Goal: Task Accomplishment & Management: Use online tool/utility

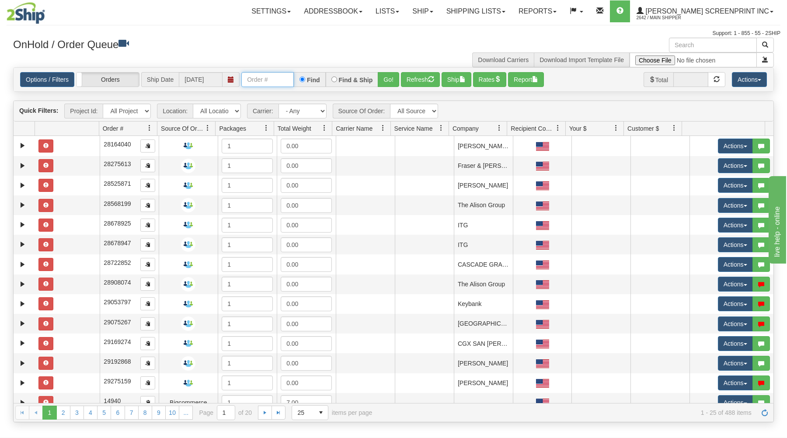
click at [276, 79] on input "text" at bounding box center [267, 79] width 52 height 15
type input "31556492"
drag, startPoint x: 394, startPoint y: 79, endPoint x: 395, endPoint y: 108, distance: 29.3
click at [394, 80] on button "Go!" at bounding box center [388, 79] width 21 height 15
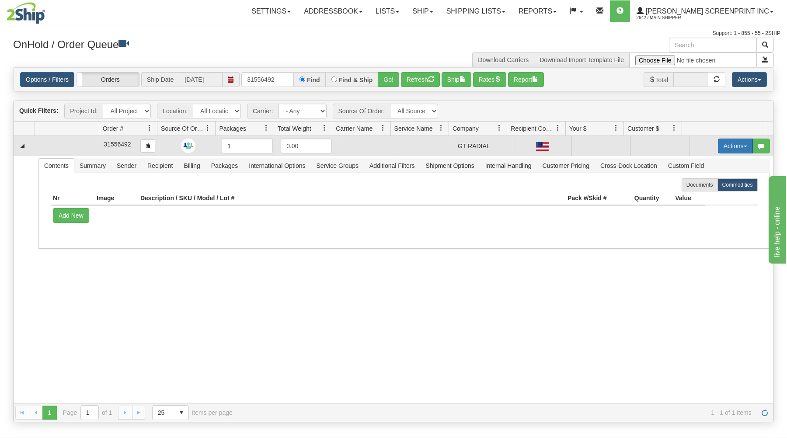
click at [723, 142] on button "Actions" at bounding box center [735, 146] width 35 height 15
click at [702, 164] on span "Open" at bounding box center [701, 162] width 21 height 7
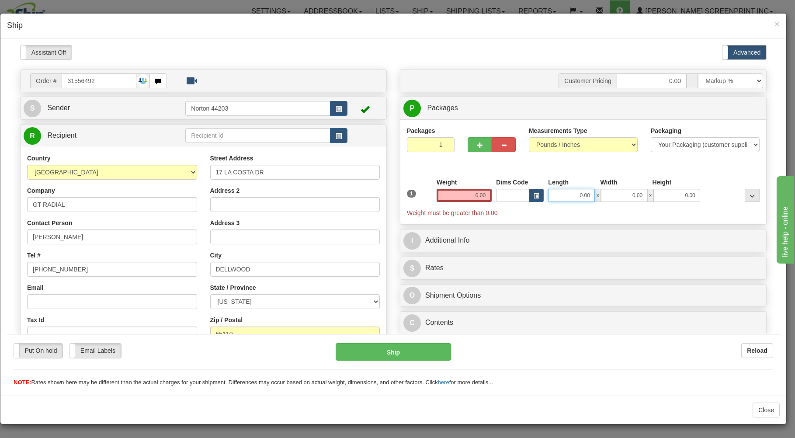
type input "37.15"
click at [561, 195] on input "0.00" at bounding box center [571, 194] width 46 height 13
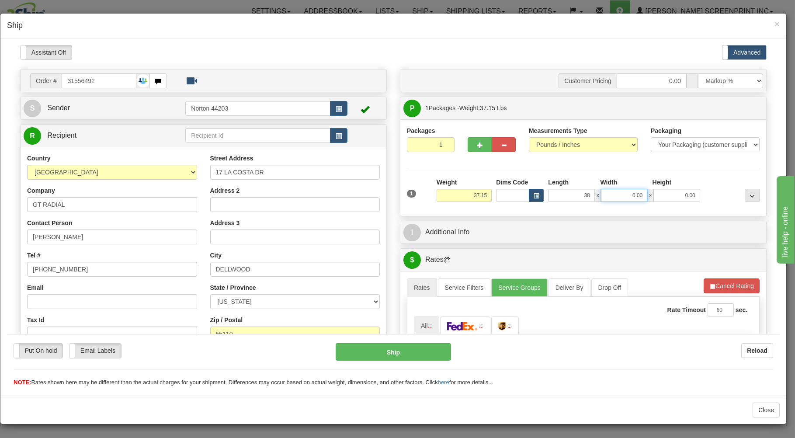
type input "38.00"
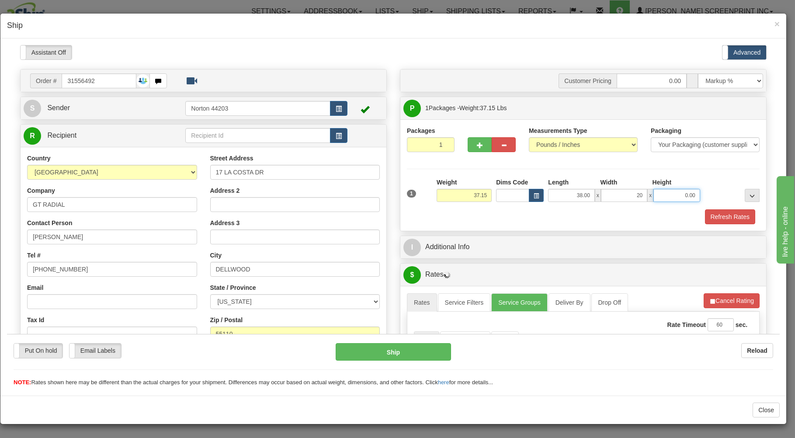
type input "20.00"
type input "11.00"
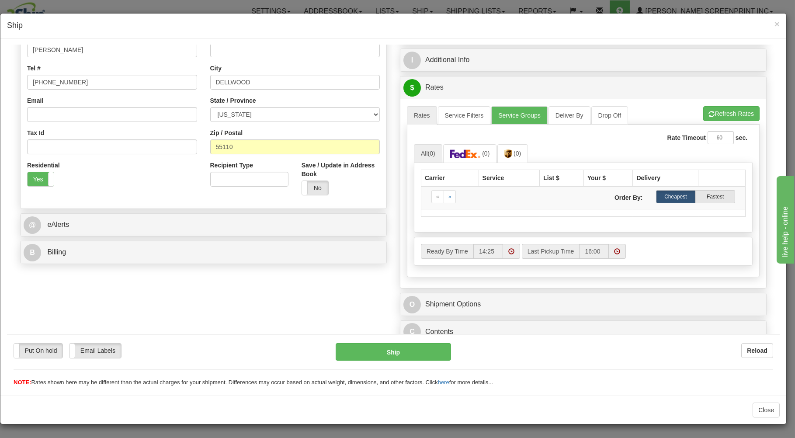
scroll to position [172, 0]
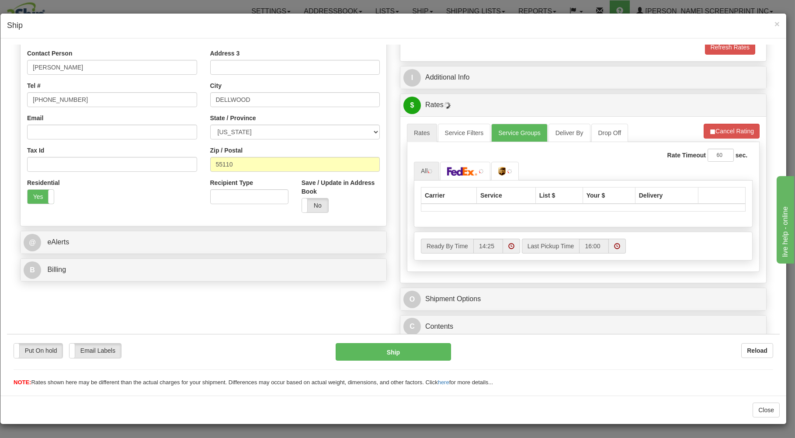
click at [323, 258] on div "B Billing" at bounding box center [204, 269] width 366 height 22
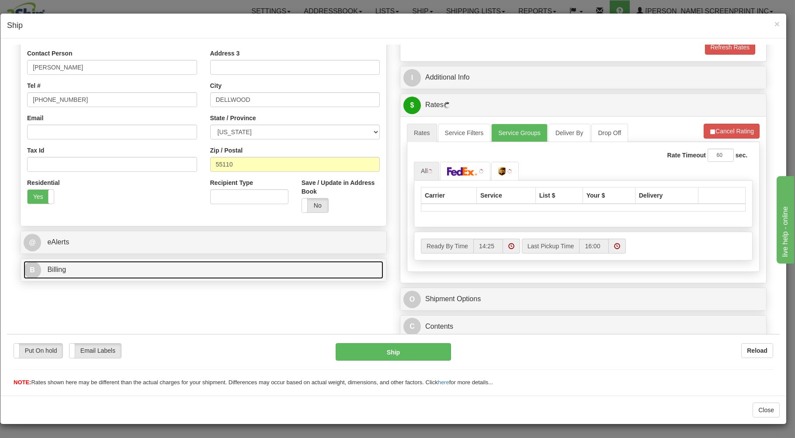
click at [318, 263] on link "B Billing" at bounding box center [204, 270] width 360 height 18
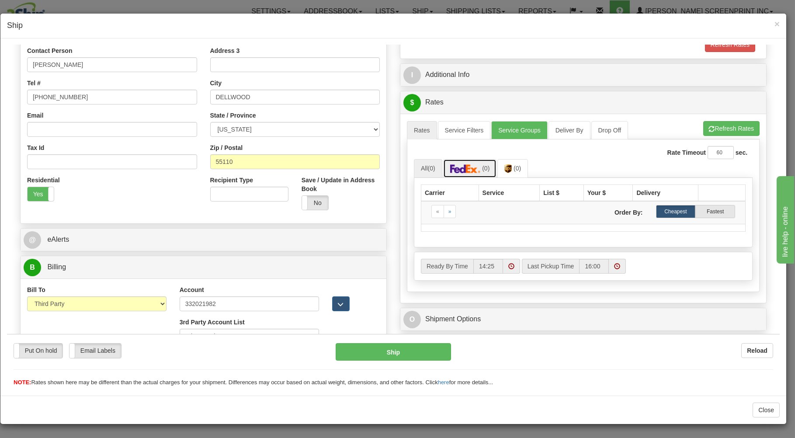
click at [472, 172] on img at bounding box center [465, 168] width 31 height 9
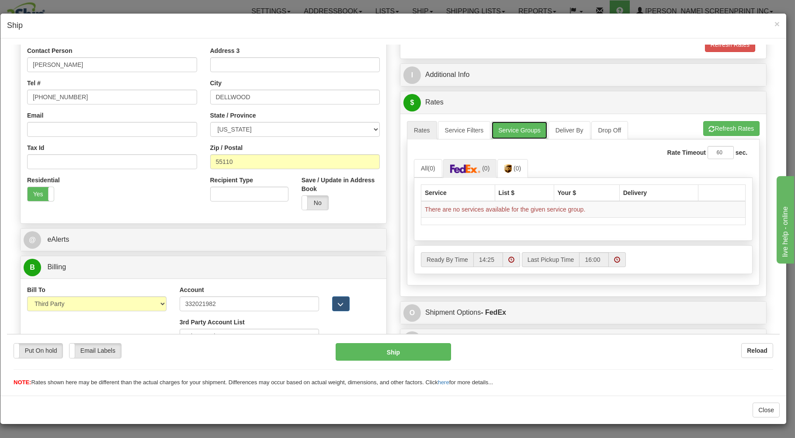
click at [504, 126] on link "Service Groups" at bounding box center [519, 130] width 56 height 18
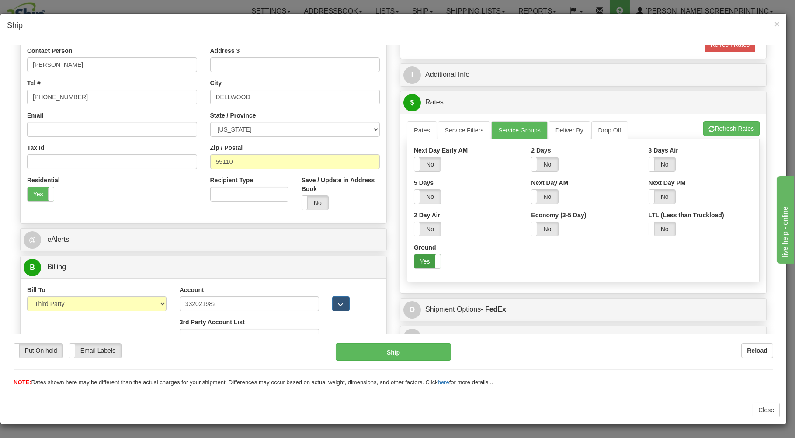
click at [421, 261] on label "Yes" at bounding box center [427, 261] width 26 height 14
click at [408, 129] on link "Rates" at bounding box center [422, 130] width 30 height 18
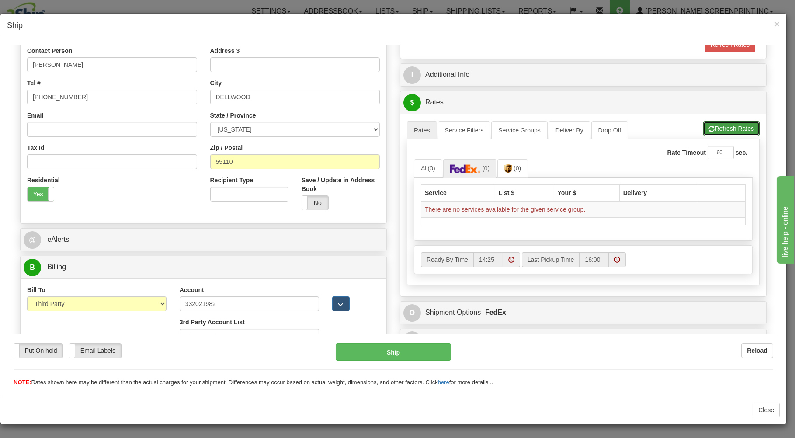
drag, startPoint x: 703, startPoint y: 125, endPoint x: 696, endPoint y: 129, distance: 7.8
click at [704, 125] on button "Refresh Rates" at bounding box center [731, 128] width 56 height 15
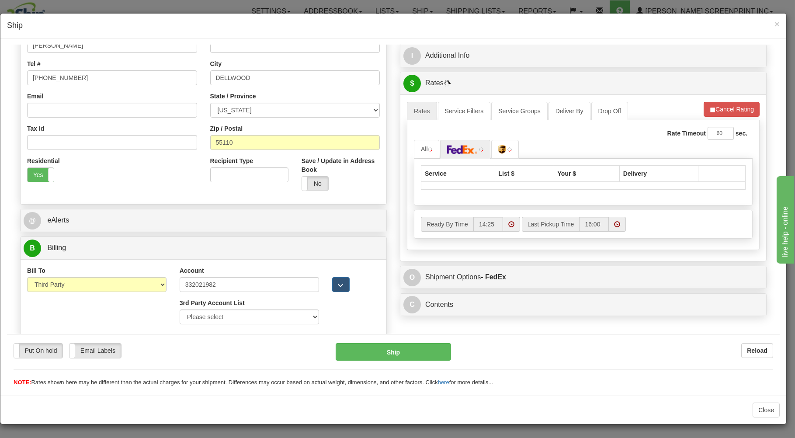
scroll to position [193, 0]
type input "37.15"
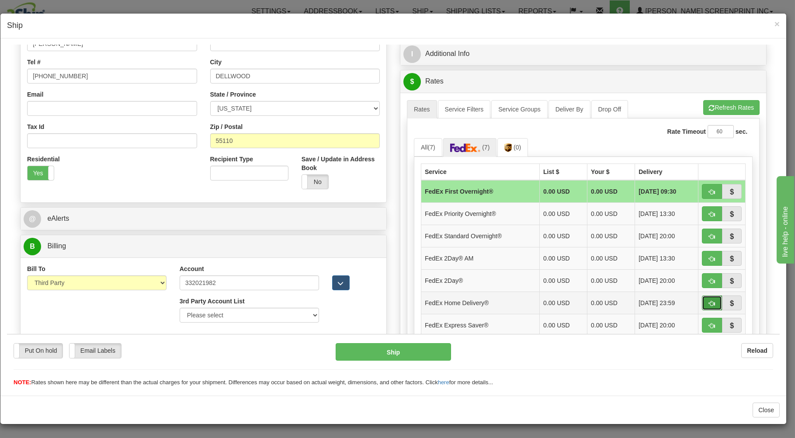
click at [709, 301] on span "button" at bounding box center [712, 303] width 6 height 6
type input "90"
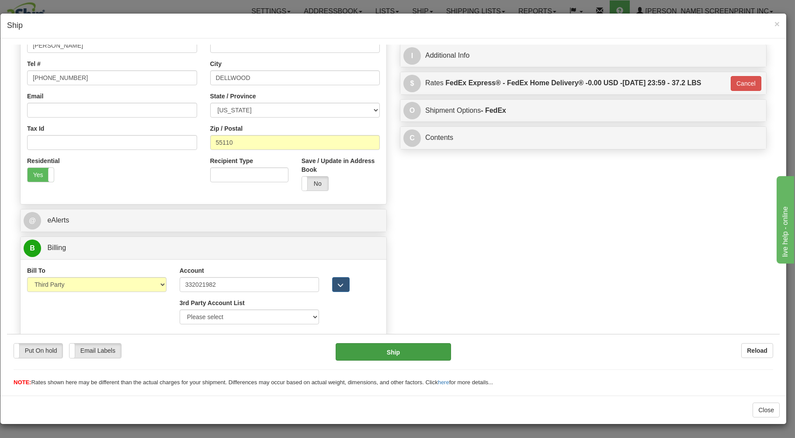
type input "37.20"
type input "90"
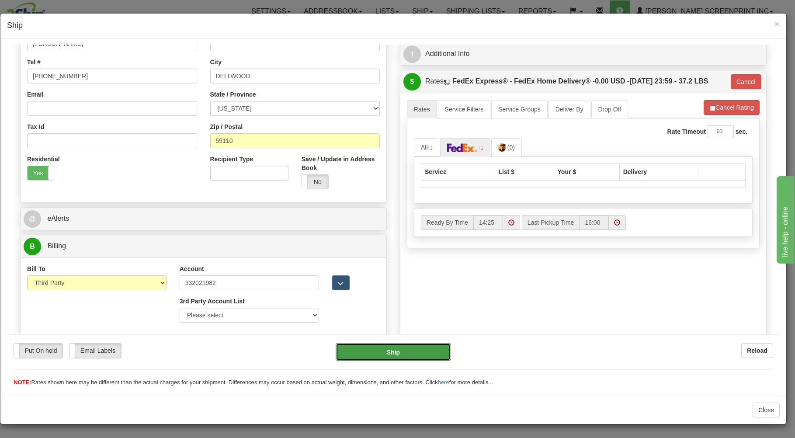
click at [412, 344] on button "Ship" at bounding box center [394, 351] width 116 height 17
type input "37.20"
type input "90"
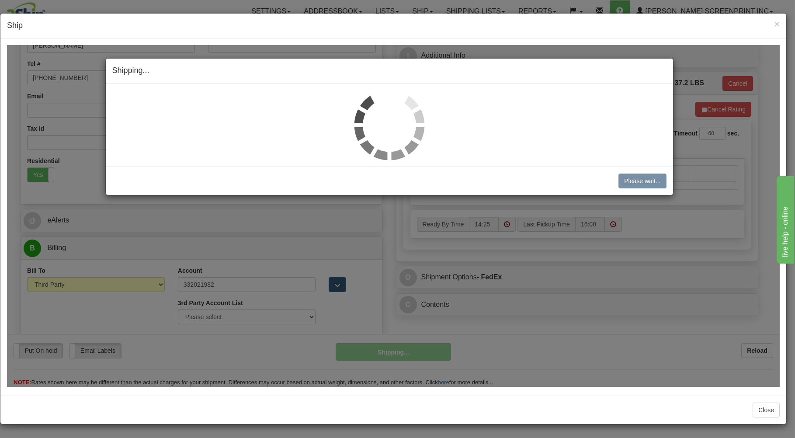
type input "37.15"
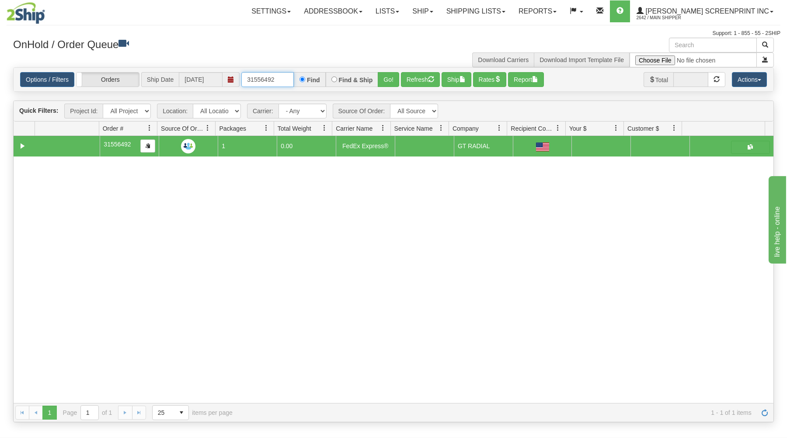
drag, startPoint x: 248, startPoint y: 79, endPoint x: 296, endPoint y: 75, distance: 48.3
click at [294, 75] on input "31556492" at bounding box center [267, 79] width 52 height 15
type input "31556409"
click at [388, 78] on button "Go!" at bounding box center [388, 79] width 21 height 15
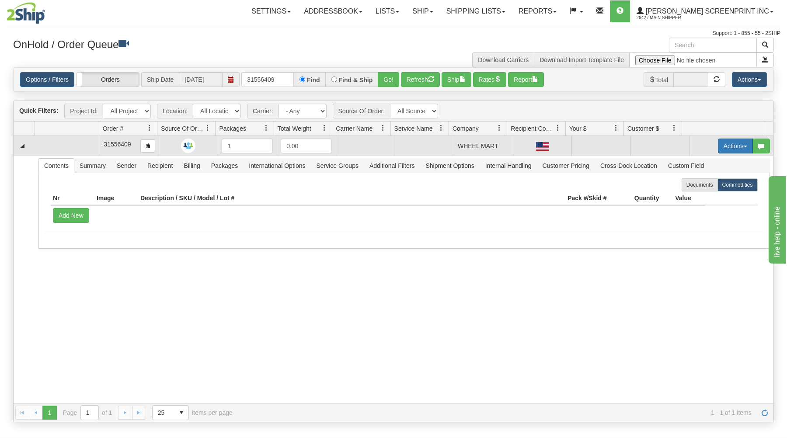
click at [731, 144] on button "Actions" at bounding box center [735, 146] width 35 height 15
click at [715, 164] on link "Open" at bounding box center [717, 162] width 70 height 11
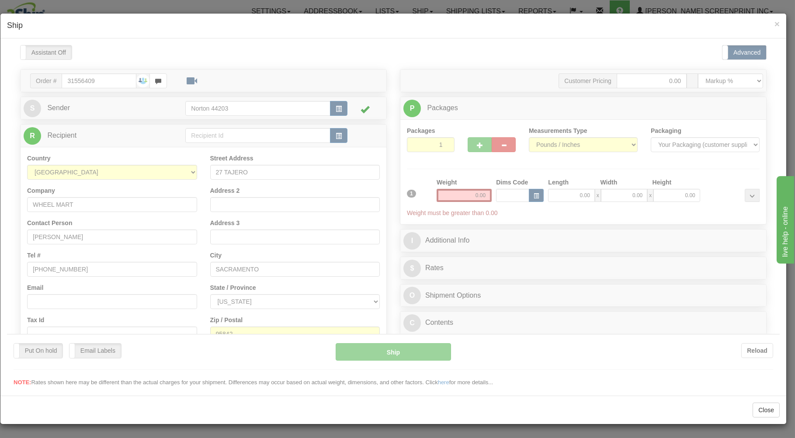
scroll to position [0, 0]
type input "22.00"
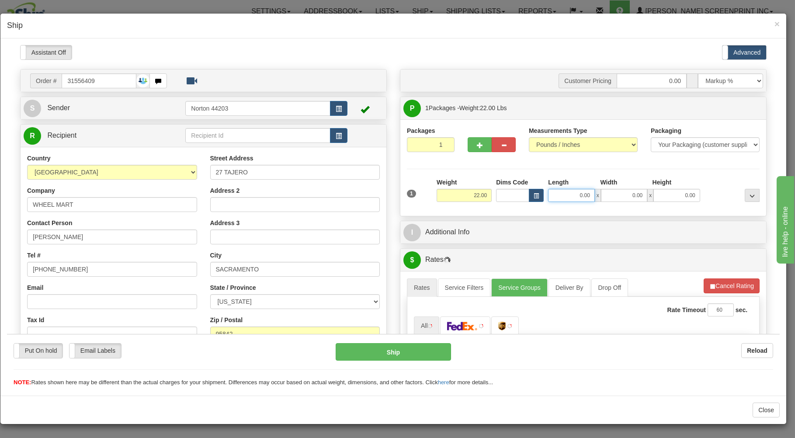
drag, startPoint x: 553, startPoint y: 196, endPoint x: 547, endPoint y: 187, distance: 10.7
click at [551, 192] on input "0.00" at bounding box center [571, 194] width 46 height 13
type input "22.25"
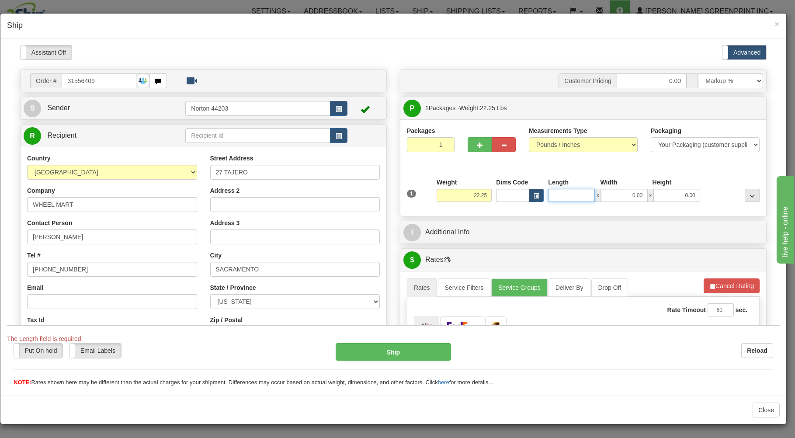
type input "1"
type input "22.20"
type input "13"
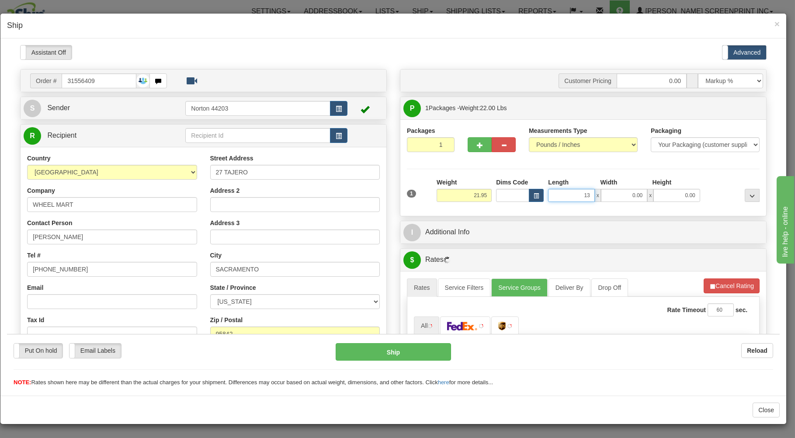
type input "22.00"
type input "13.00"
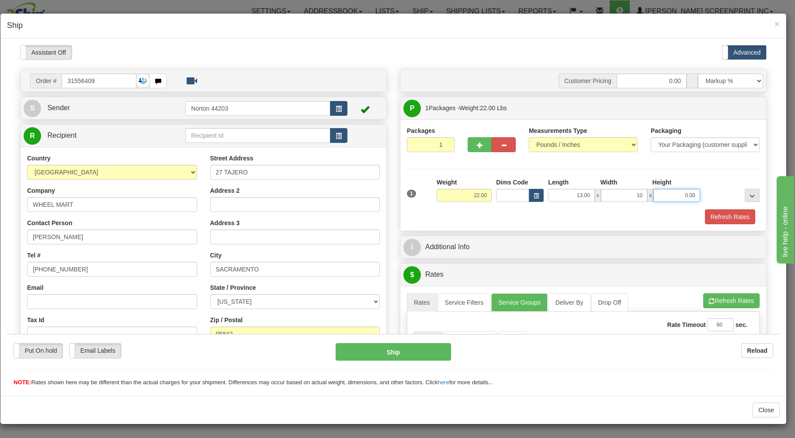
type input "10.00"
type input "21.90"
type input "9.00"
type input "22.00"
click at [524, 213] on div "Refresh Rates" at bounding box center [583, 216] width 357 height 15
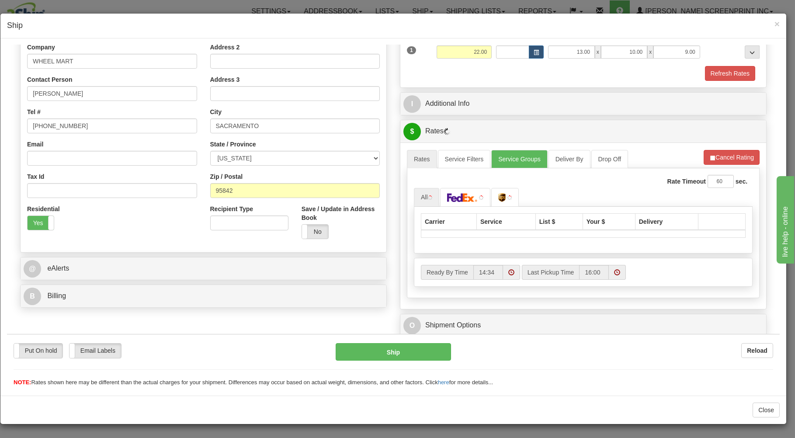
scroll to position [172, 0]
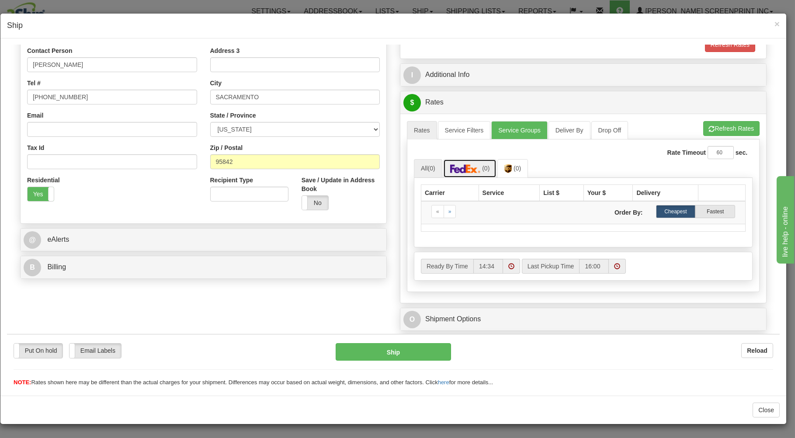
click at [477, 169] on img at bounding box center [465, 168] width 31 height 9
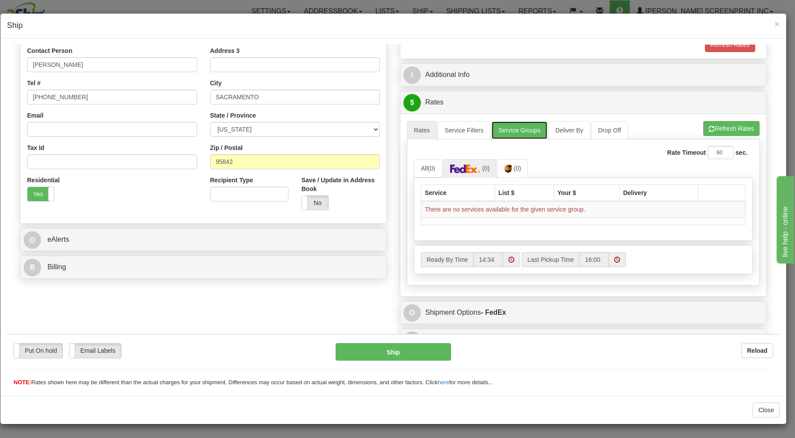
click at [519, 124] on link "Service Groups" at bounding box center [519, 130] width 56 height 18
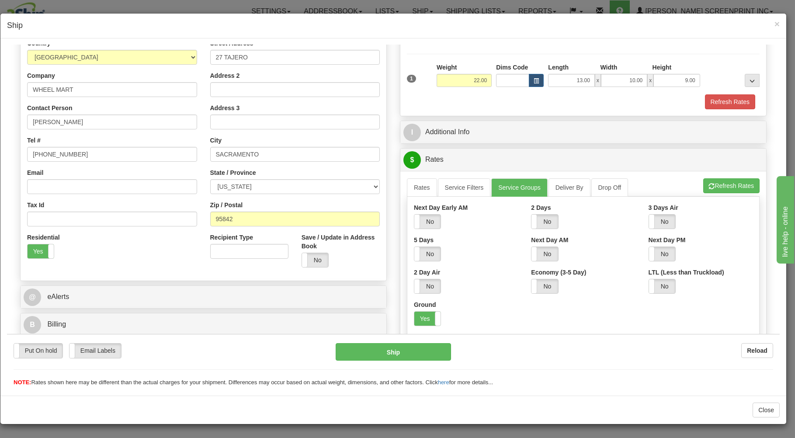
drag, startPoint x: 418, startPoint y: 318, endPoint x: 426, endPoint y: 243, distance: 74.8
click at [422, 315] on label "Yes" at bounding box center [427, 318] width 26 height 14
drag, startPoint x: 420, startPoint y: 184, endPoint x: 543, endPoint y: 174, distance: 123.2
click at [421, 184] on link "Rates" at bounding box center [422, 187] width 30 height 18
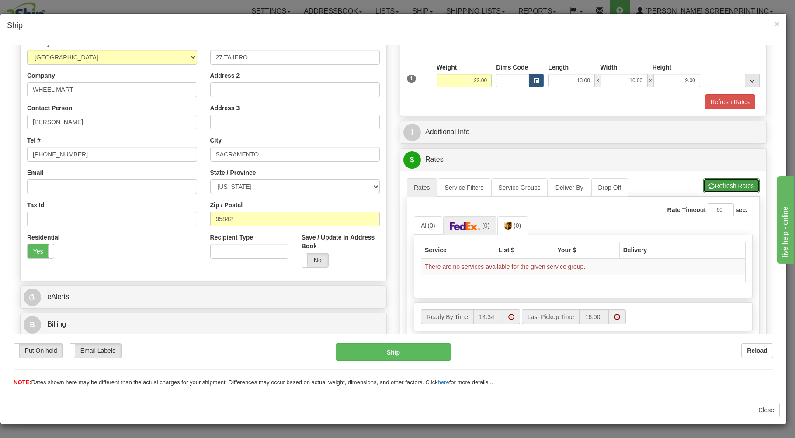
drag, startPoint x: 726, startPoint y: 185, endPoint x: 721, endPoint y: 195, distance: 11.5
click at [726, 186] on button "Refresh Rates" at bounding box center [731, 185] width 56 height 15
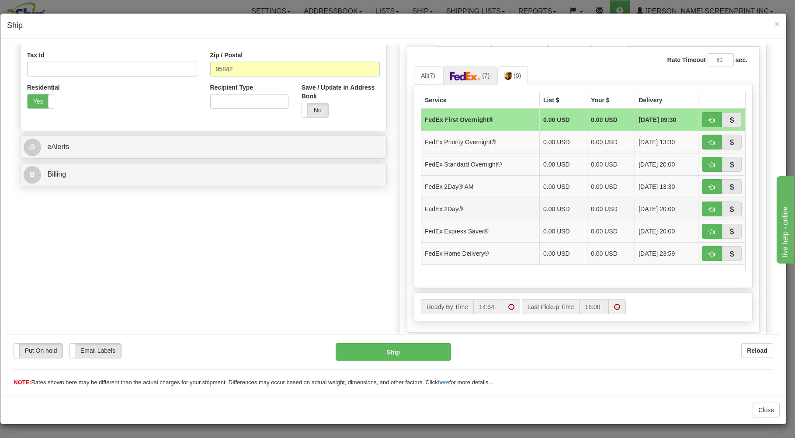
scroll to position [266, 0]
click at [702, 250] on button "button" at bounding box center [712, 252] width 20 height 15
type input "90"
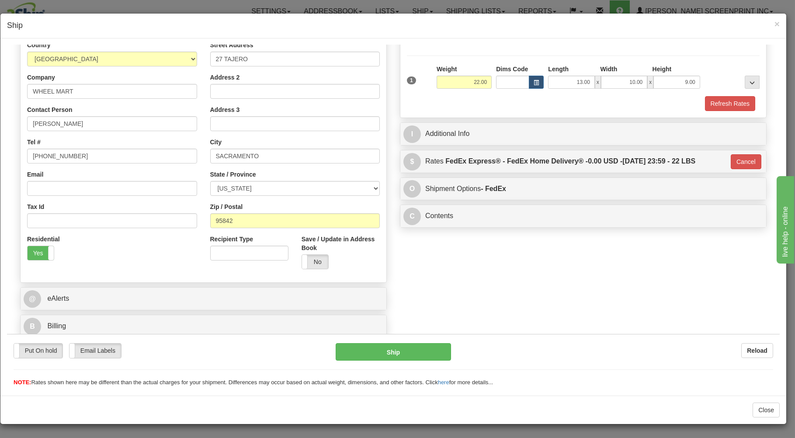
scroll to position [115, 0]
click at [389, 353] on button "Ship" at bounding box center [394, 351] width 116 height 17
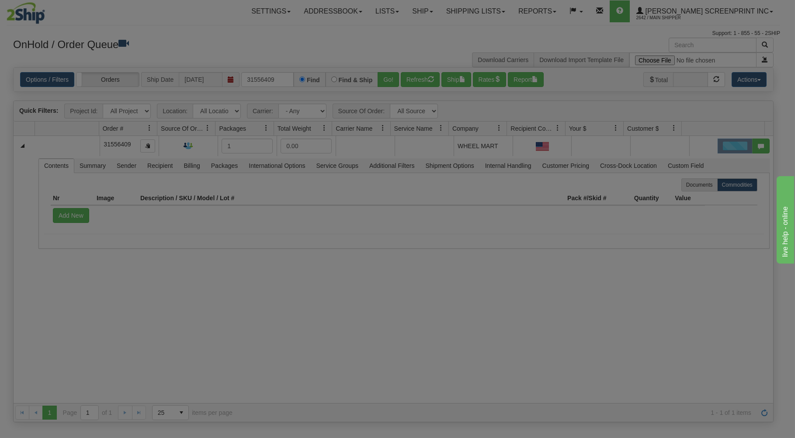
scroll to position [0, 0]
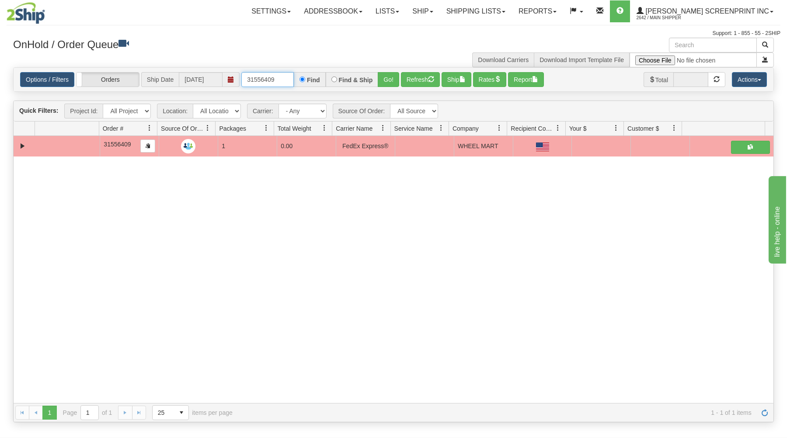
drag, startPoint x: 247, startPoint y: 79, endPoint x: 323, endPoint y: 83, distance: 76.6
click at [331, 77] on div "31556409 Find Find & Ship Go!" at bounding box center [320, 79] width 158 height 15
drag, startPoint x: 244, startPoint y: 80, endPoint x: 299, endPoint y: 66, distance: 57.5
click at [303, 70] on div "Options / Filters Group Shipments Orders Ship Date [DATE] 31556409 Find Find & …" at bounding box center [394, 80] width 760 height 24
type input "31558848"
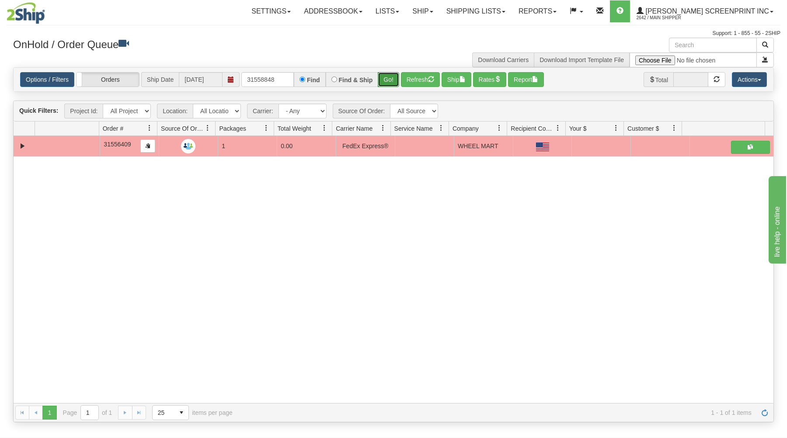
click at [388, 75] on button "Go!" at bounding box center [388, 79] width 21 height 15
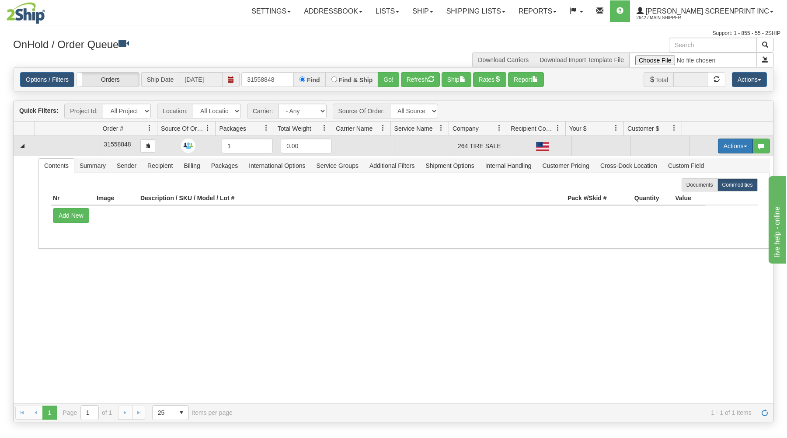
click at [720, 142] on button "Actions" at bounding box center [735, 146] width 35 height 15
click at [706, 163] on link "Open" at bounding box center [717, 162] width 70 height 11
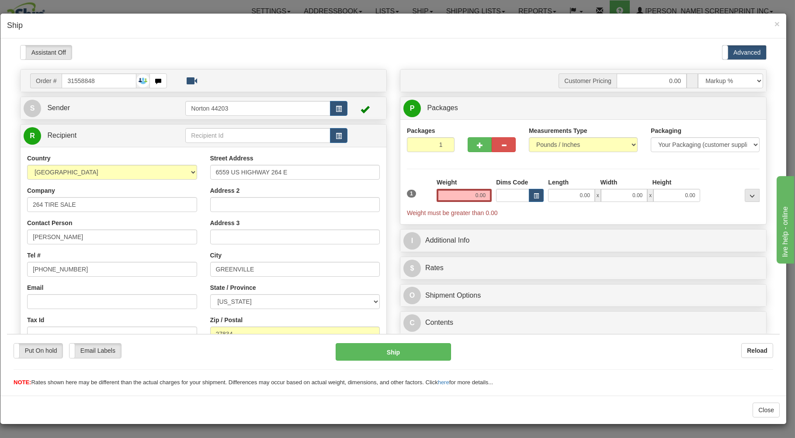
type input "12.80"
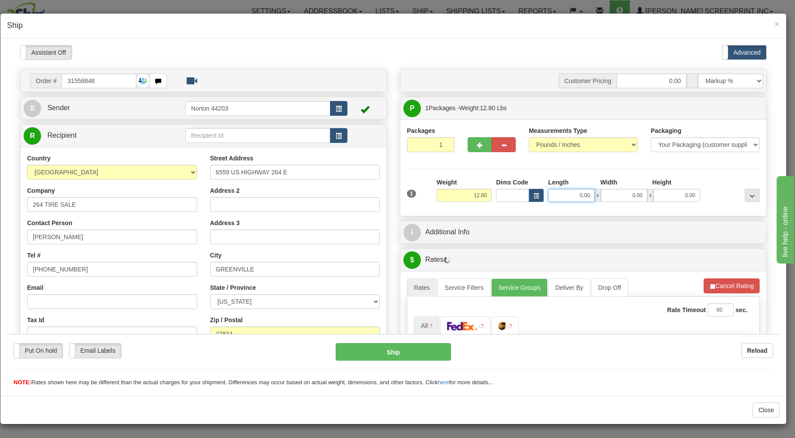
click at [565, 196] on input "0.00" at bounding box center [571, 194] width 46 height 13
type input "12.80"
type input "26.00"
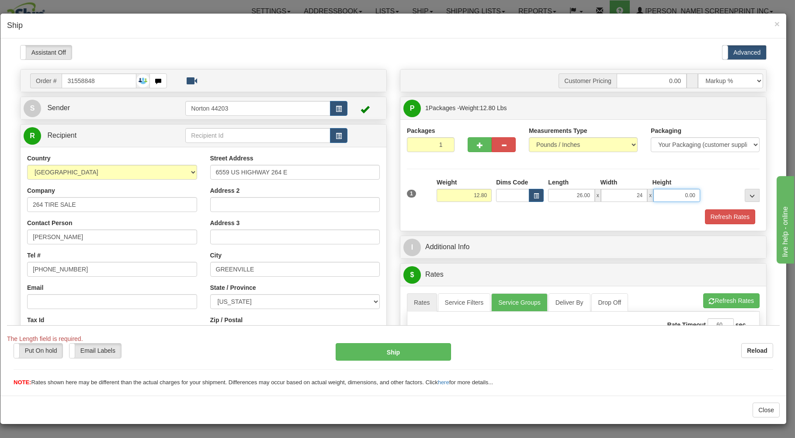
type input "24.00"
type input "12.70"
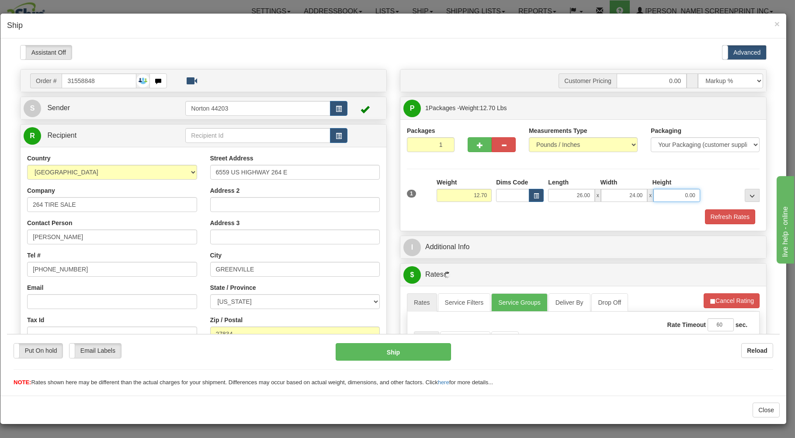
type input "7"
type input "12.80"
type input "7.00"
click at [580, 222] on div "Refresh Rates" at bounding box center [583, 216] width 357 height 15
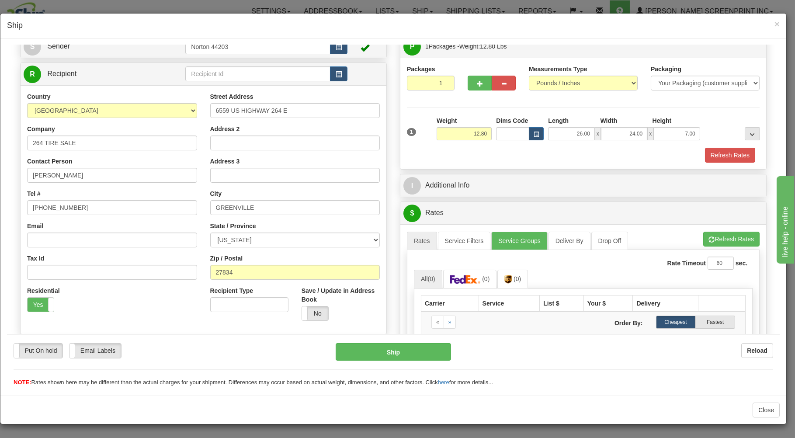
scroll to position [187, 0]
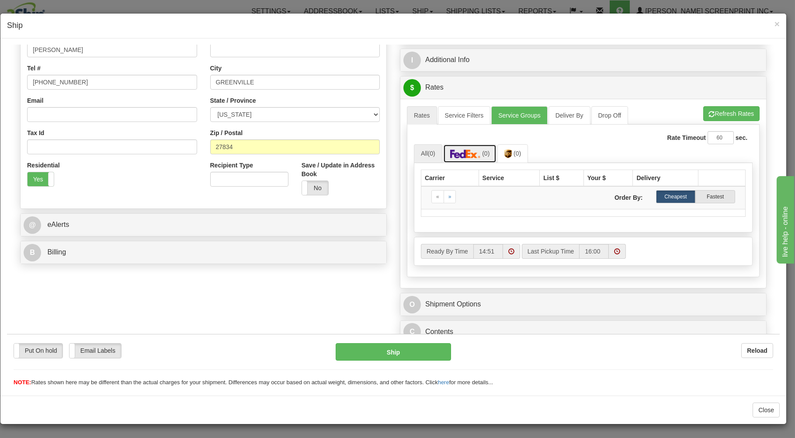
click at [455, 154] on img at bounding box center [465, 153] width 31 height 9
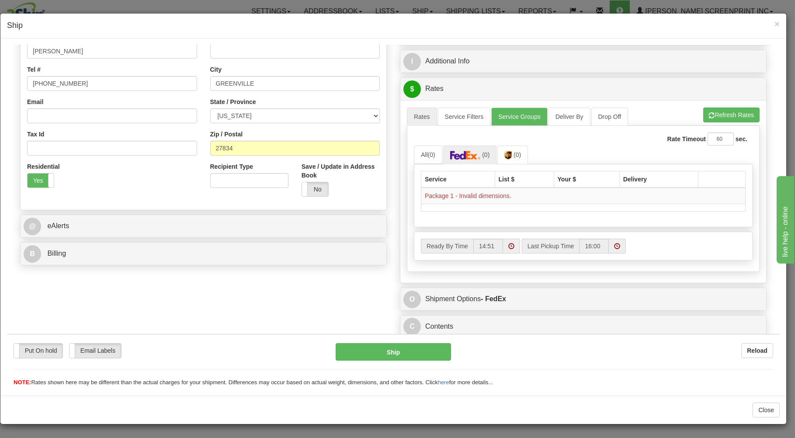
click at [572, 138] on div "Rate Timeout 60 sec." at bounding box center [583, 138] width 339 height 13
click at [726, 110] on button "Refresh Rates" at bounding box center [731, 114] width 56 height 15
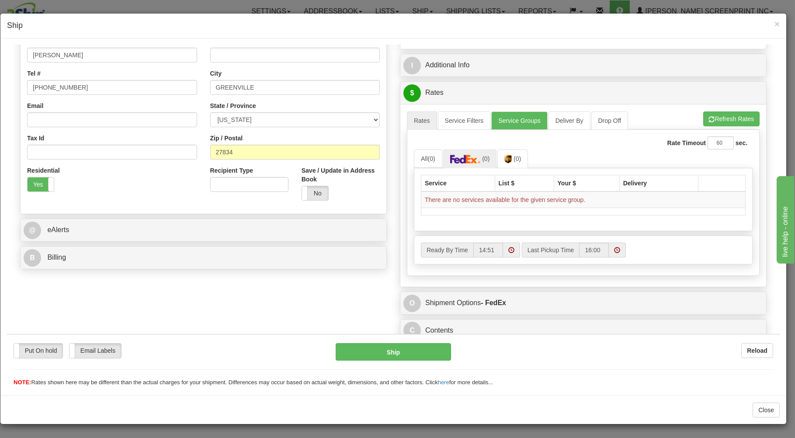
scroll to position [189, 0]
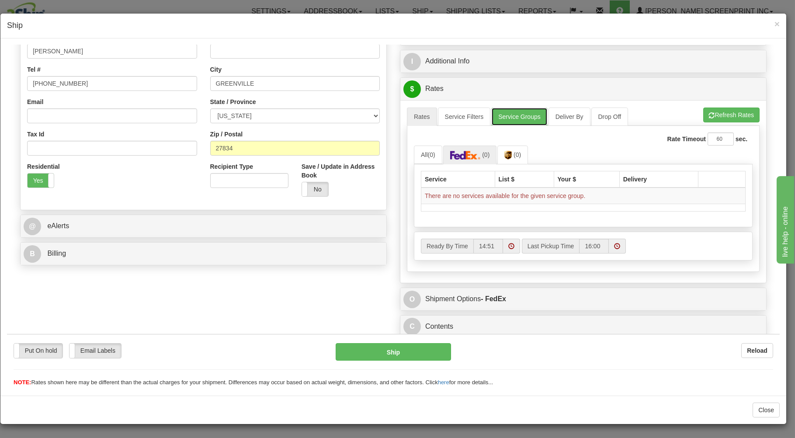
drag, startPoint x: 510, startPoint y: 113, endPoint x: 493, endPoint y: 141, distance: 32.2
click at [509, 115] on link "Service Groups" at bounding box center [519, 116] width 56 height 18
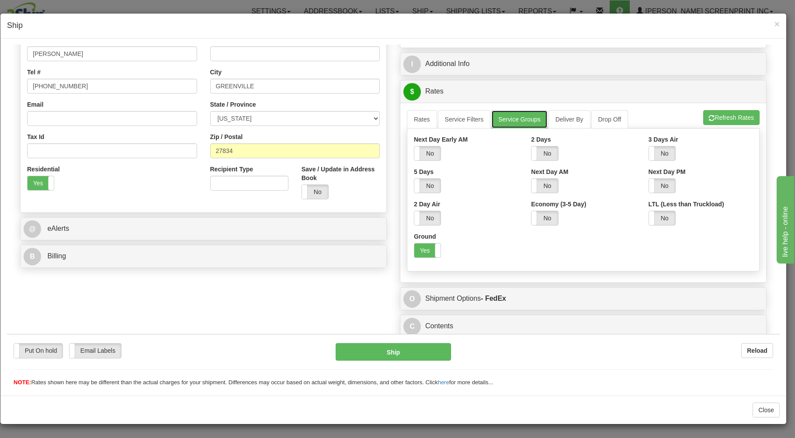
scroll to position [115, 0]
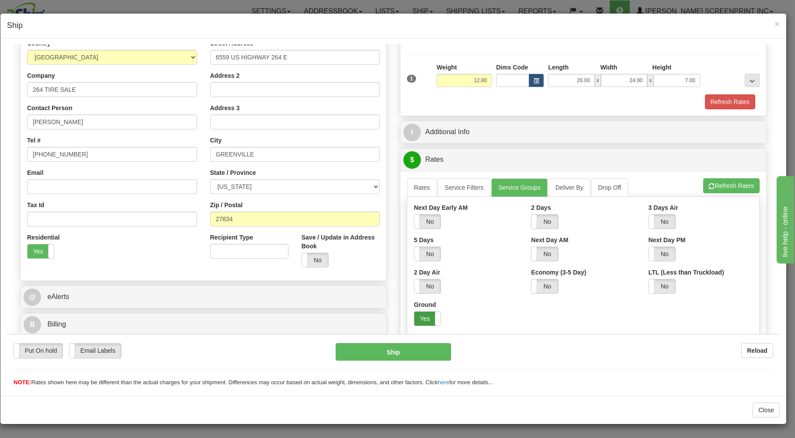
click at [415, 317] on label "Yes" at bounding box center [427, 318] width 26 height 14
click at [416, 188] on link "Rates" at bounding box center [422, 187] width 30 height 18
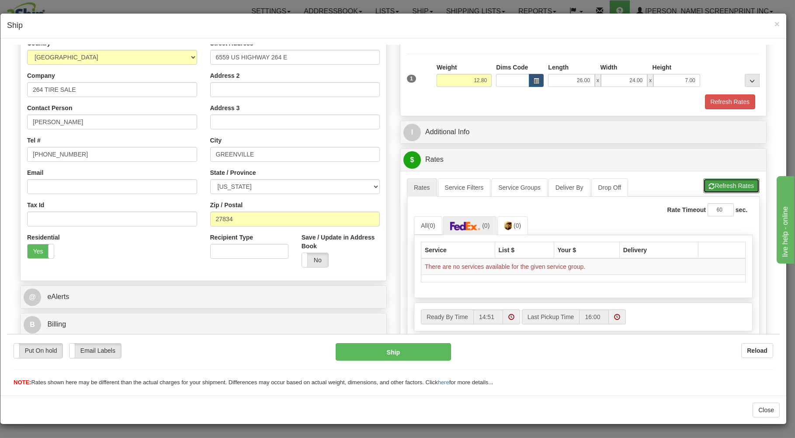
click at [723, 182] on button "Refresh Rates" at bounding box center [731, 185] width 56 height 15
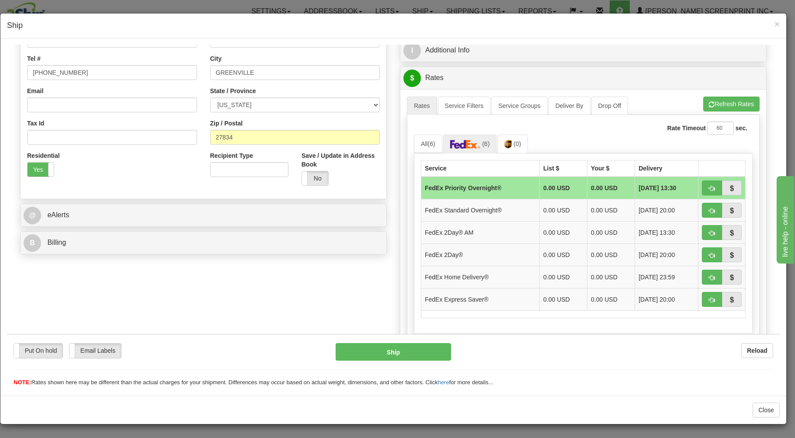
scroll to position [209, 0]
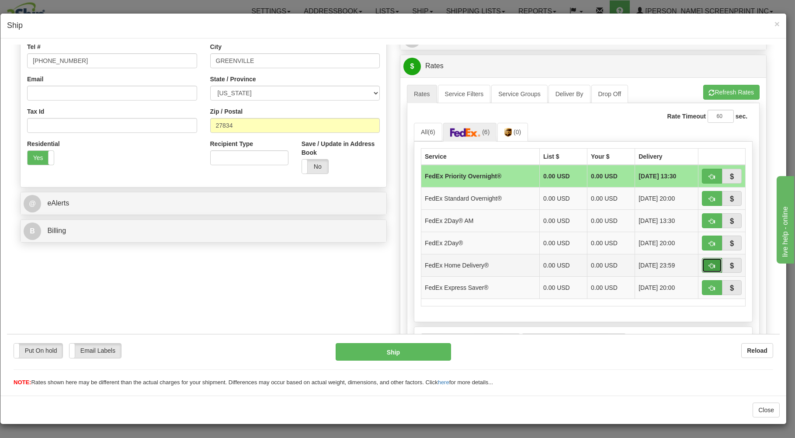
click at [709, 261] on button "button" at bounding box center [712, 264] width 20 height 15
type input "90"
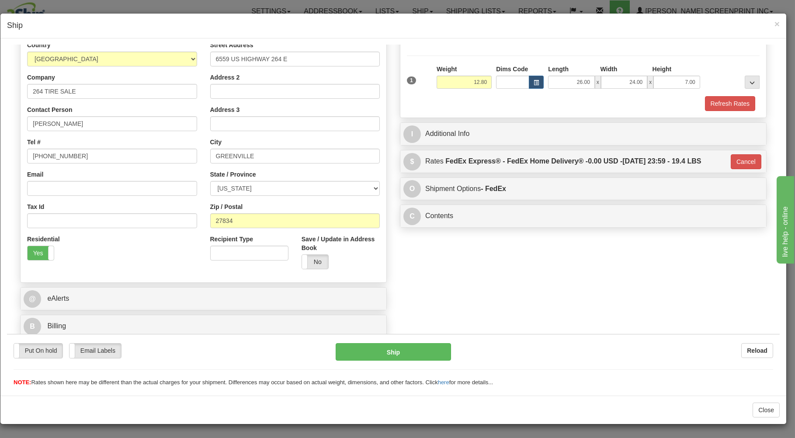
scroll to position [115, 0]
click at [415, 353] on button "Ship" at bounding box center [394, 351] width 116 height 17
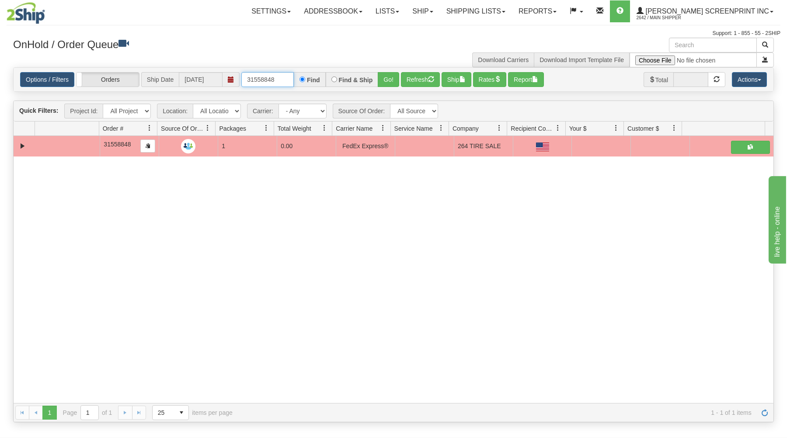
drag, startPoint x: 247, startPoint y: 80, endPoint x: 320, endPoint y: 72, distance: 73.4
click at [294, 74] on input "31558848" at bounding box center [267, 79] width 52 height 15
type input "31551589"
click at [396, 76] on button "Go!" at bounding box center [388, 79] width 21 height 15
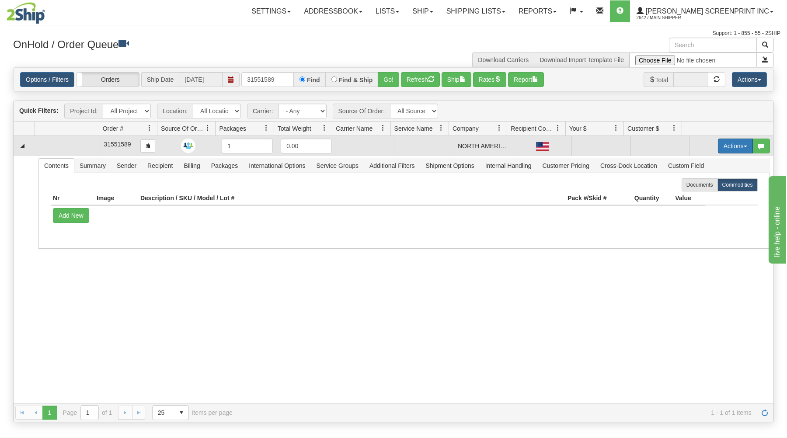
click at [732, 146] on button "Actions" at bounding box center [735, 146] width 35 height 15
click at [719, 165] on link "Open" at bounding box center [717, 162] width 70 height 11
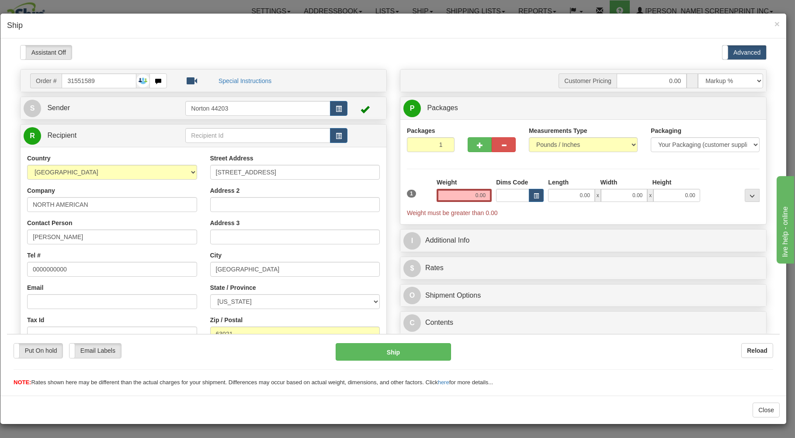
scroll to position [0, 0]
type input "0.60"
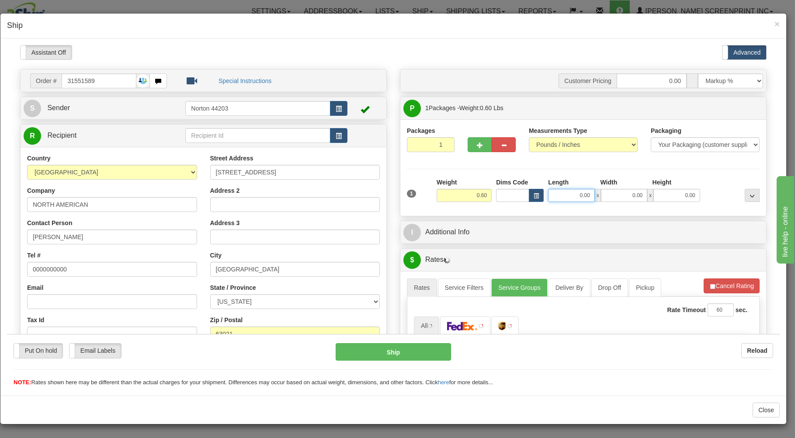
click at [560, 195] on input "0.00" at bounding box center [571, 194] width 46 height 13
type input "15.00"
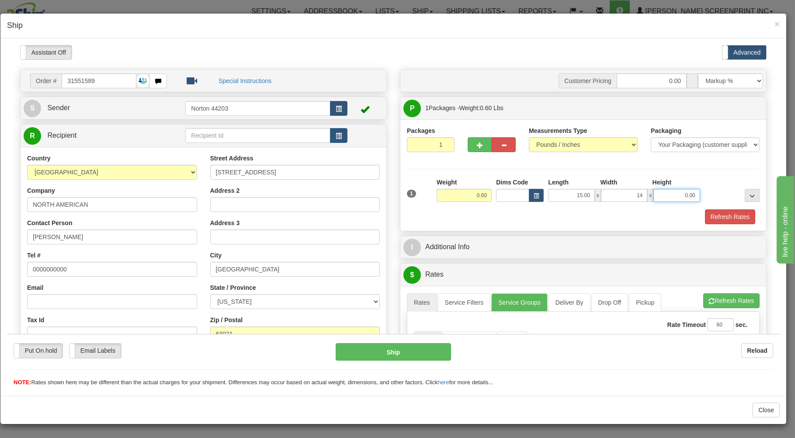
type input "14.00"
type input "1.00"
click at [558, 215] on div "Refresh Rates" at bounding box center [583, 216] width 357 height 15
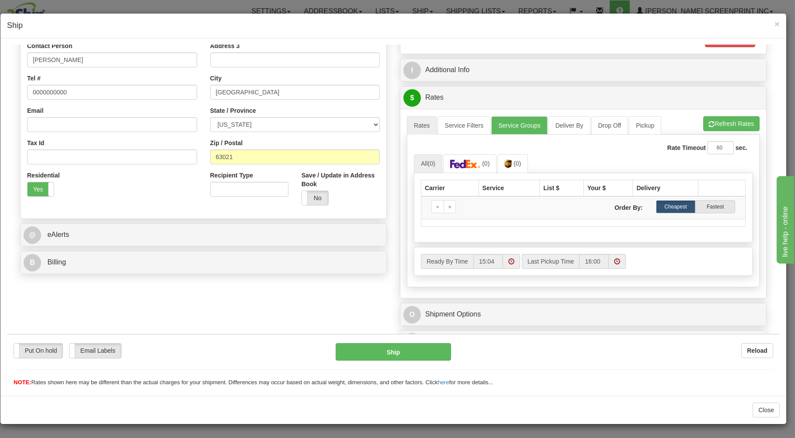
scroll to position [187, 0]
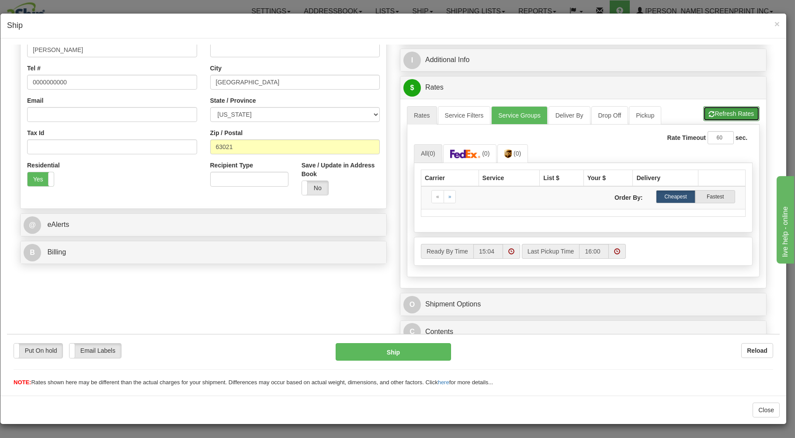
click at [715, 109] on button "Refresh Rates" at bounding box center [731, 113] width 56 height 15
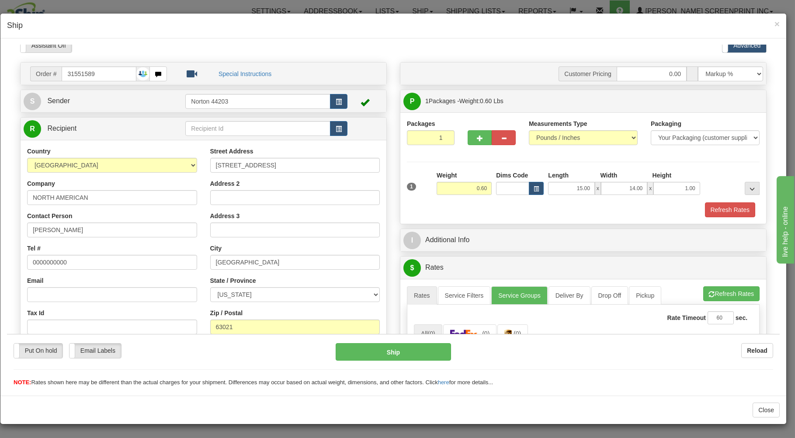
scroll to position [0, 0]
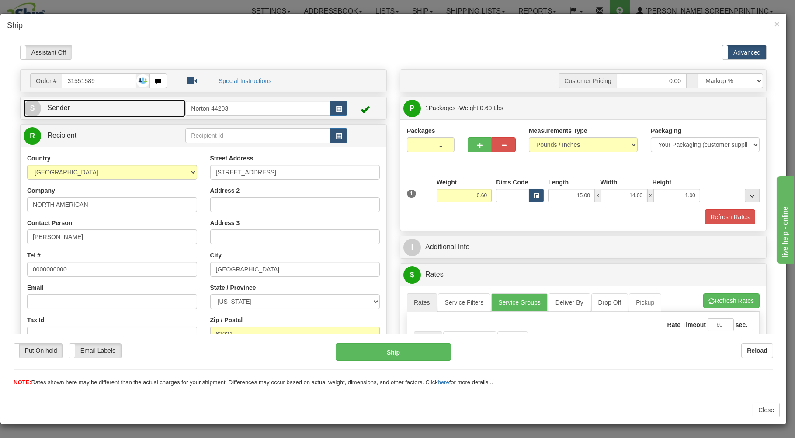
click at [110, 110] on link "S Sender" at bounding box center [105, 108] width 162 height 18
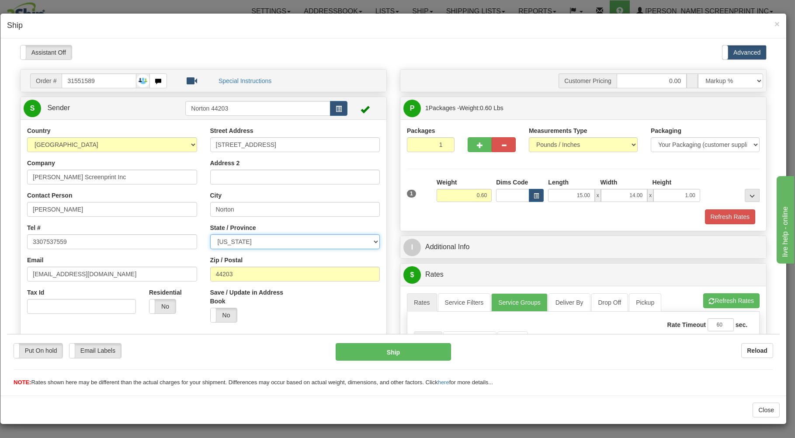
click at [210, 234] on select "[US_STATE] [US_STATE] [US_STATE] [US_STATE] Armed Forces America Armed Forces E…" at bounding box center [295, 241] width 170 height 15
select select "OH"
click option "[US_STATE]" at bounding box center [7, 45] width 0 height 0
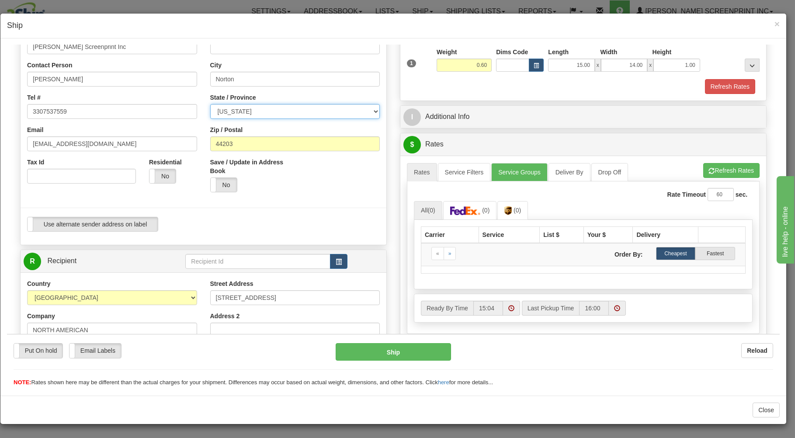
scroll to position [140, 0]
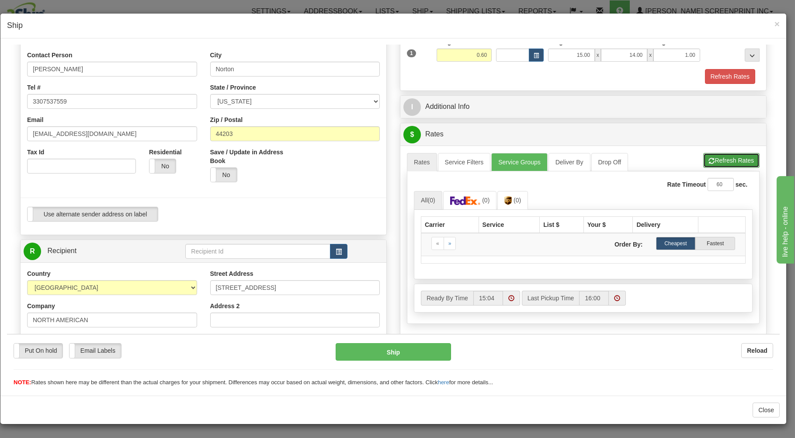
click at [714, 160] on button "Refresh Rates" at bounding box center [731, 160] width 56 height 15
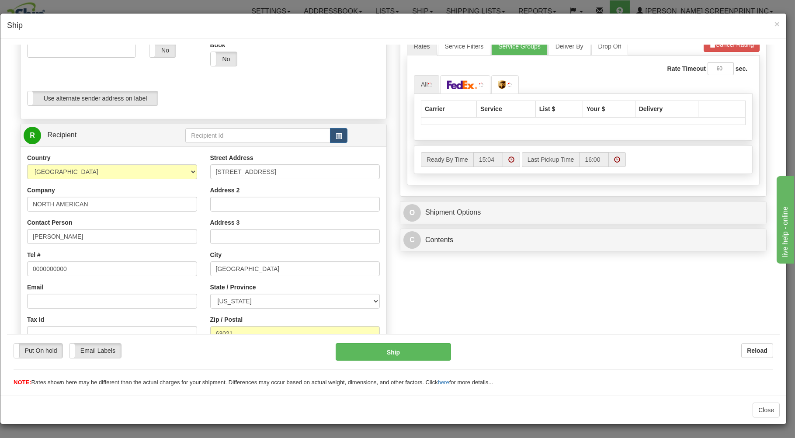
scroll to position [281, 0]
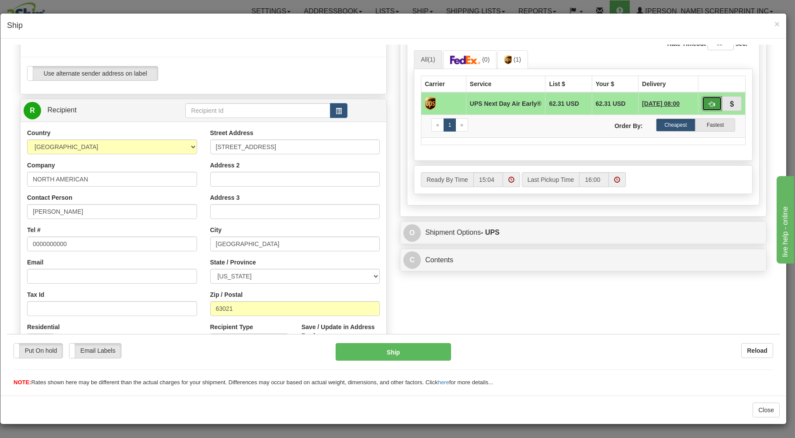
click at [702, 103] on button "button" at bounding box center [712, 103] width 20 height 15
type input "14"
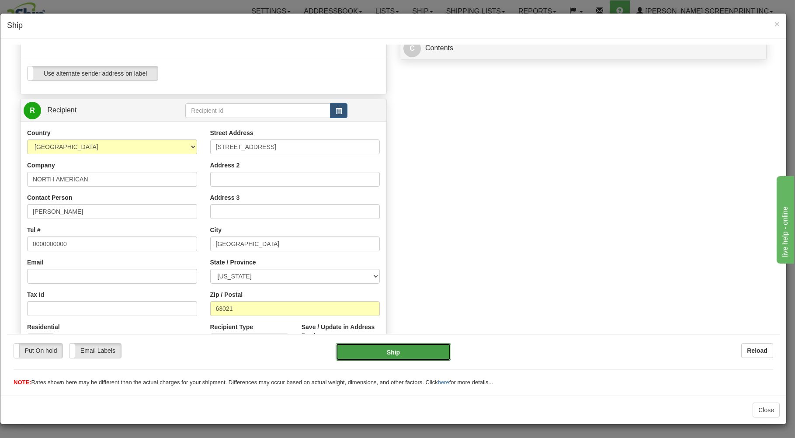
click at [415, 345] on button "Ship" at bounding box center [394, 351] width 116 height 17
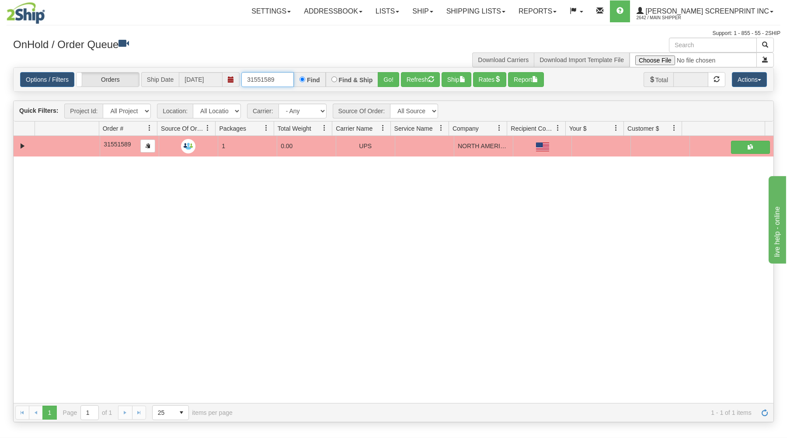
click at [275, 79] on input "31551589" at bounding box center [267, 79] width 52 height 15
type input "3"
click at [275, 63] on div "OnHold / Order Queue Download Carriers Download Import Template File" at bounding box center [394, 53] width 774 height 30
click at [281, 77] on input "text" at bounding box center [267, 79] width 52 height 15
type input "17073"
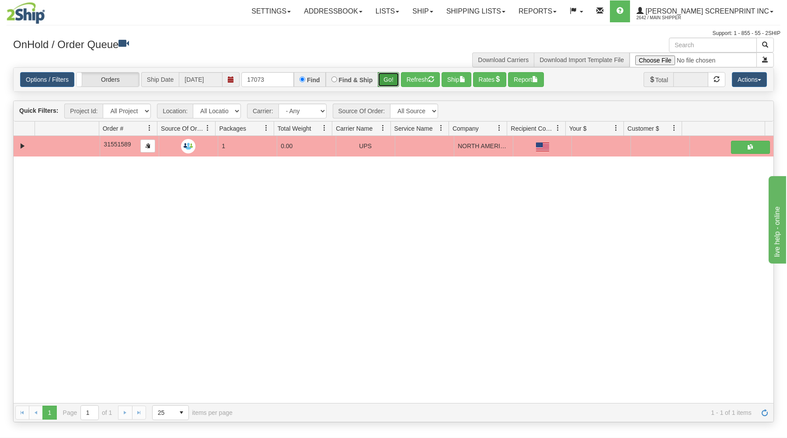
click at [386, 80] on button "Go!" at bounding box center [388, 79] width 21 height 15
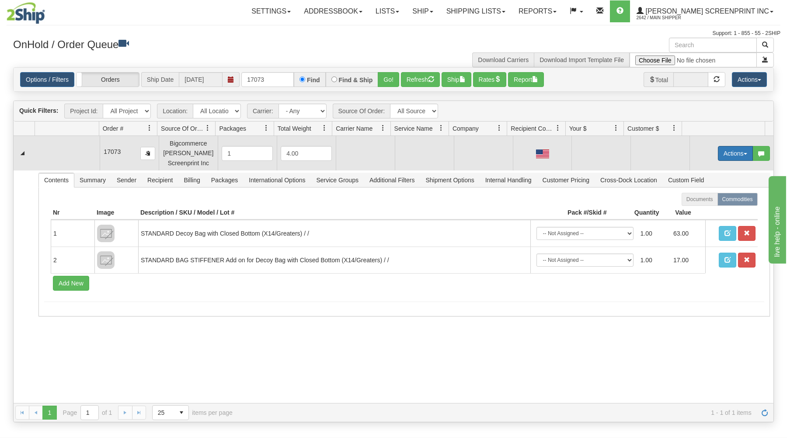
click at [733, 154] on button "Actions" at bounding box center [735, 153] width 35 height 15
click at [691, 170] on span at bounding box center [694, 170] width 6 height 6
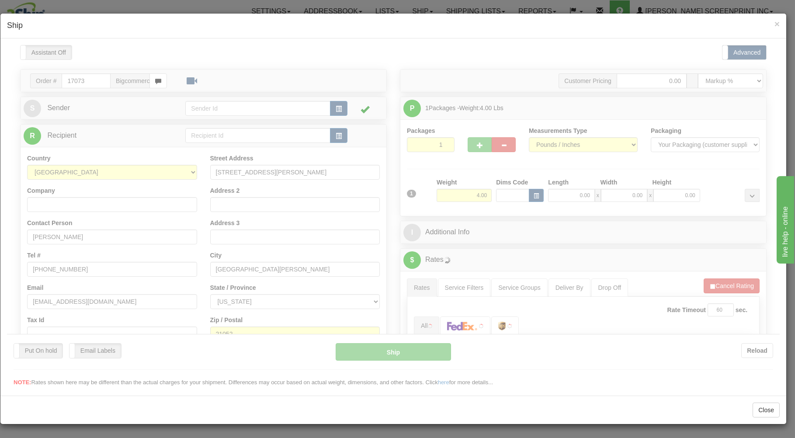
scroll to position [0, 0]
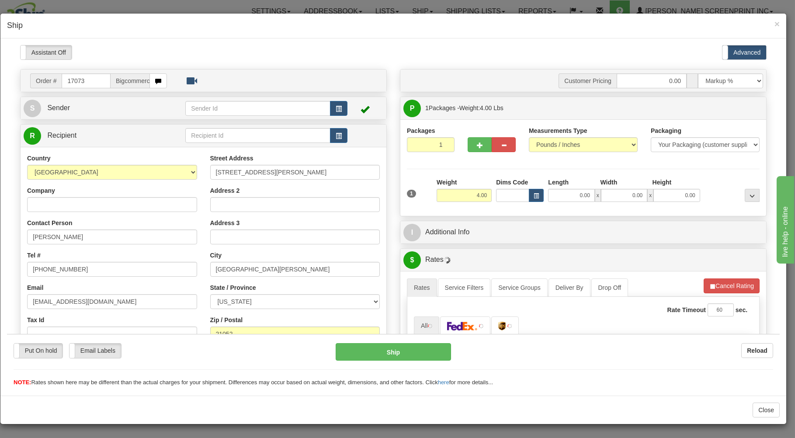
type input "6.45"
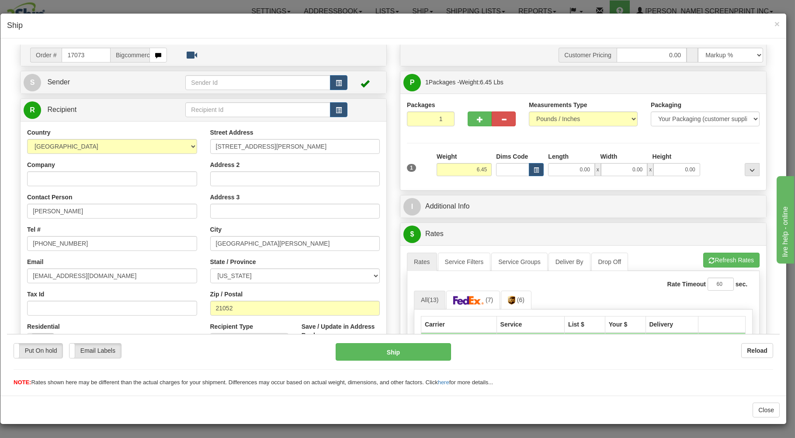
scroll to position [47, 0]
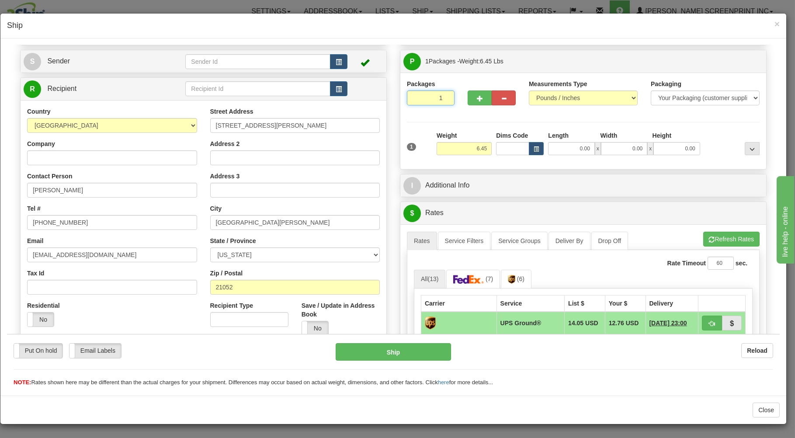
drag, startPoint x: 427, startPoint y: 98, endPoint x: 437, endPoint y: 115, distance: 19.4
click at [427, 99] on input "1" at bounding box center [431, 97] width 48 height 15
click at [469, 150] on input "6.45" at bounding box center [464, 148] width 55 height 13
click at [567, 153] on input "0.00" at bounding box center [571, 148] width 46 height 13
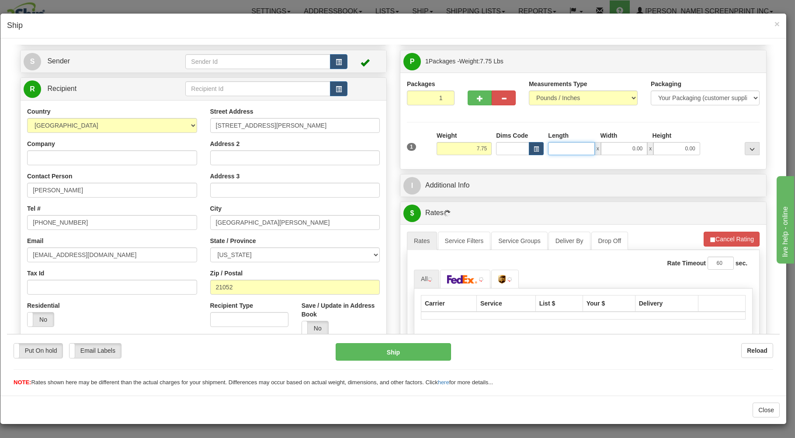
type input "7.70"
type input "31"
type input "6.45"
type input "31.00"
click at [609, 151] on input "0.00" at bounding box center [624, 148] width 46 height 13
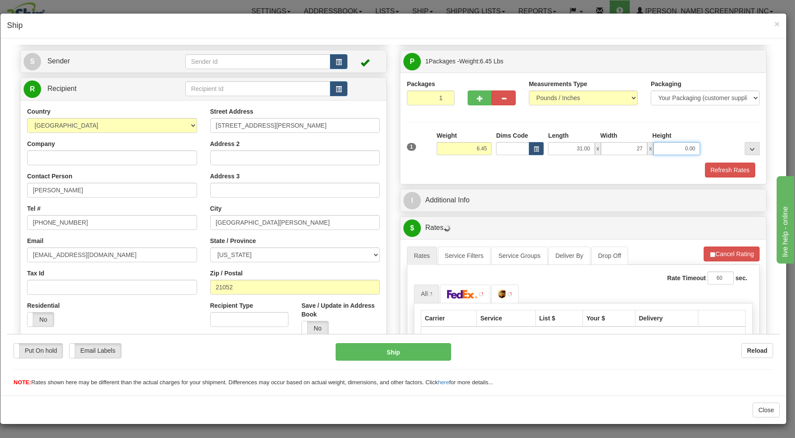
type input "27.00"
click at [675, 146] on input "0.00" at bounding box center [676, 148] width 46 height 13
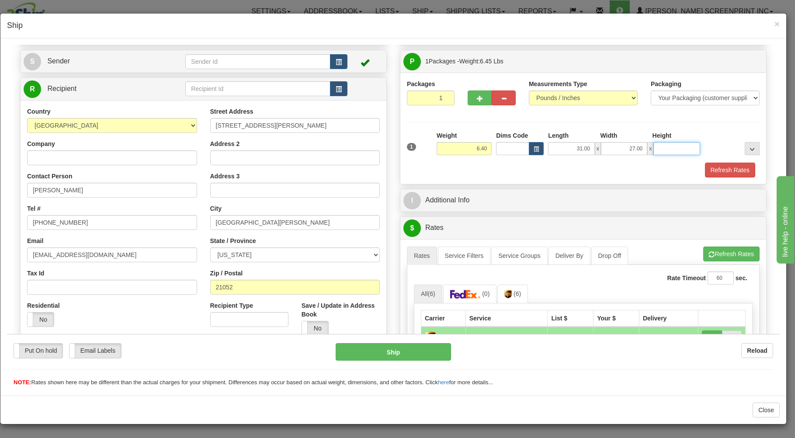
type input "6.30"
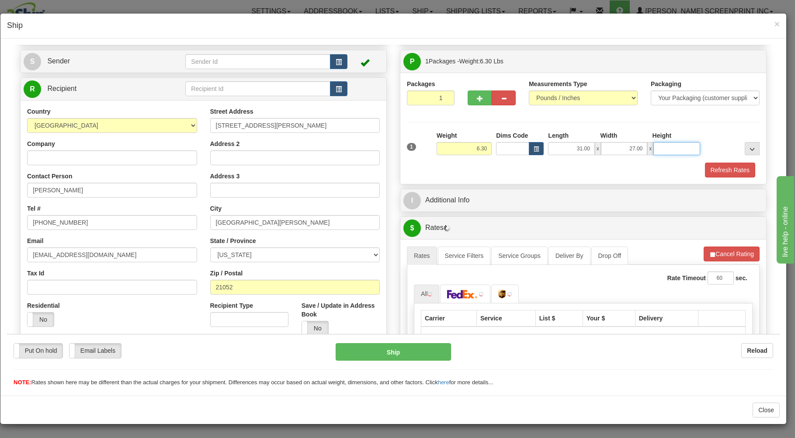
type input "3"
type input "6.45"
type input "3.00"
click at [715, 167] on button "Refresh Rates" at bounding box center [730, 169] width 50 height 15
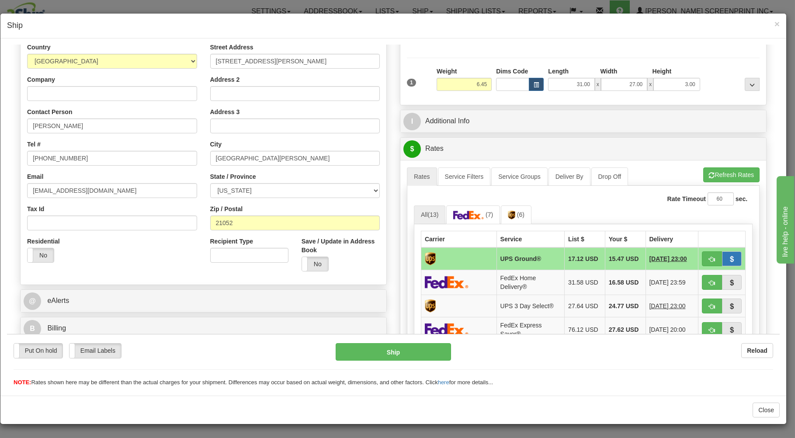
scroll to position [140, 0]
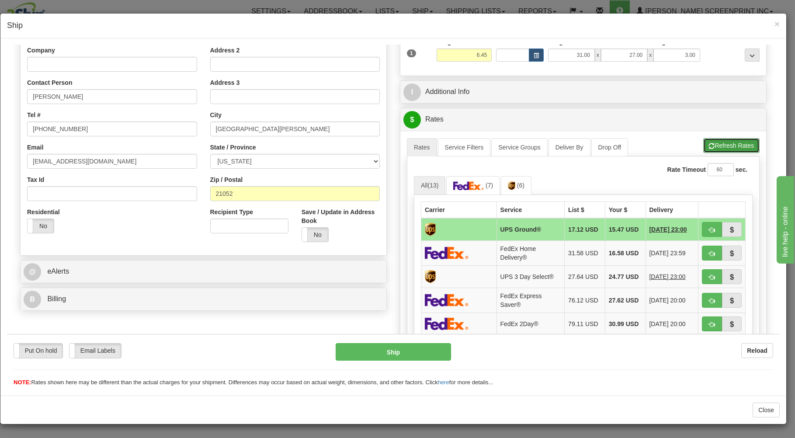
click at [708, 142] on button "Refresh Rates" at bounding box center [731, 145] width 56 height 15
click at [709, 229] on span "button" at bounding box center [712, 230] width 6 height 6
type input "03"
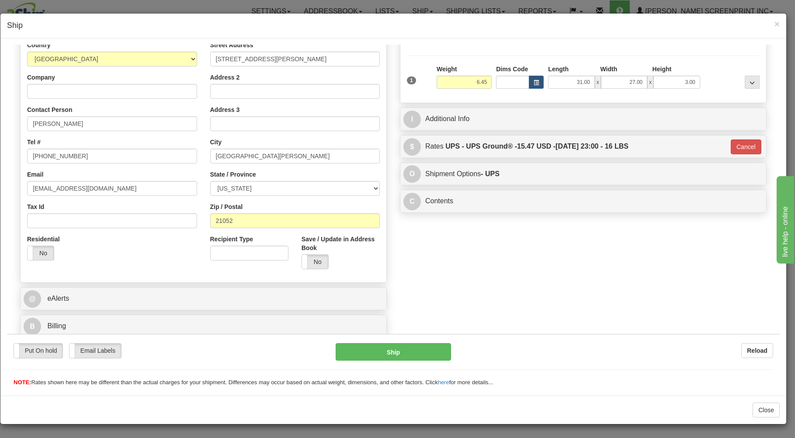
scroll to position [115, 0]
click at [393, 348] on button "Ship" at bounding box center [394, 351] width 116 height 17
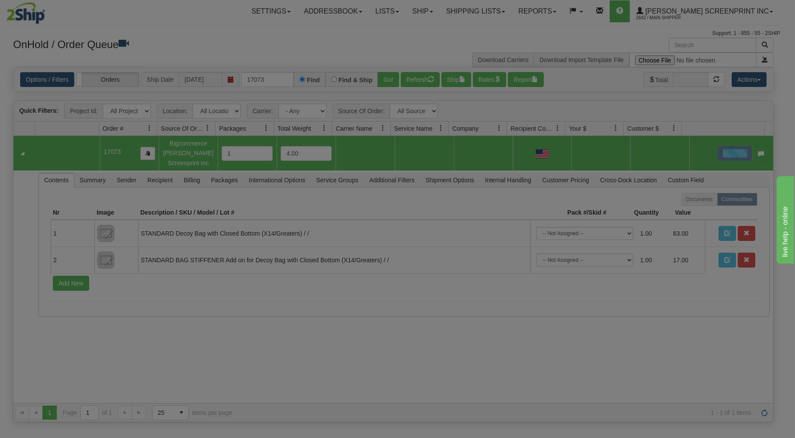
scroll to position [0, 0]
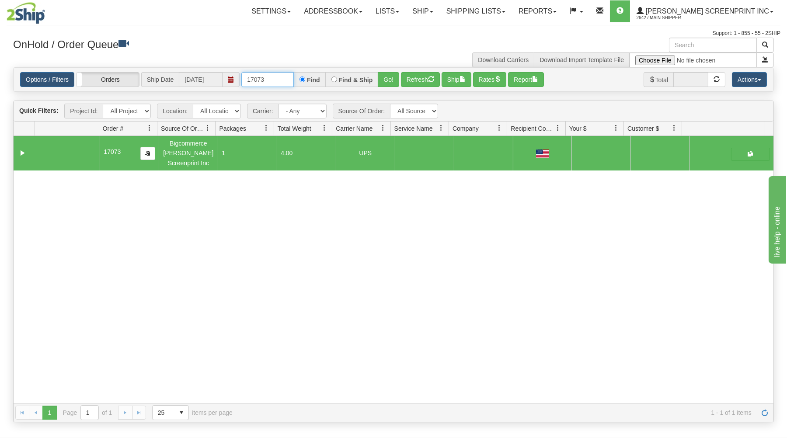
click at [281, 78] on input "17073" at bounding box center [267, 79] width 52 height 15
type input "1"
click at [243, 47] on h3 "OnHold / Order Queue" at bounding box center [200, 44] width 374 height 13
click at [272, 79] on input "text" at bounding box center [267, 79] width 52 height 15
type input "31559654"
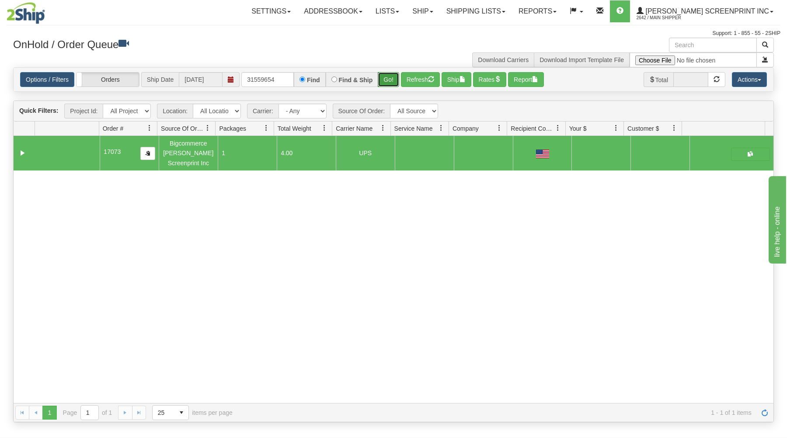
click at [386, 78] on button "Go!" at bounding box center [388, 79] width 21 height 15
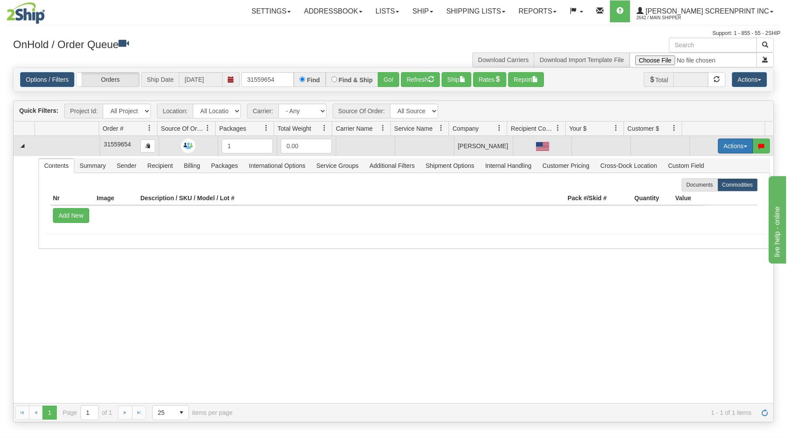
click at [721, 145] on button "Actions" at bounding box center [735, 146] width 35 height 15
click at [716, 163] on link "Open" at bounding box center [717, 162] width 70 height 11
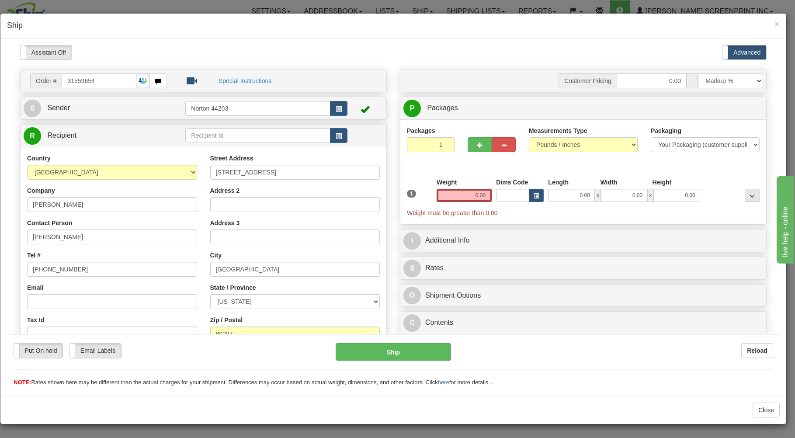
type input "1.10"
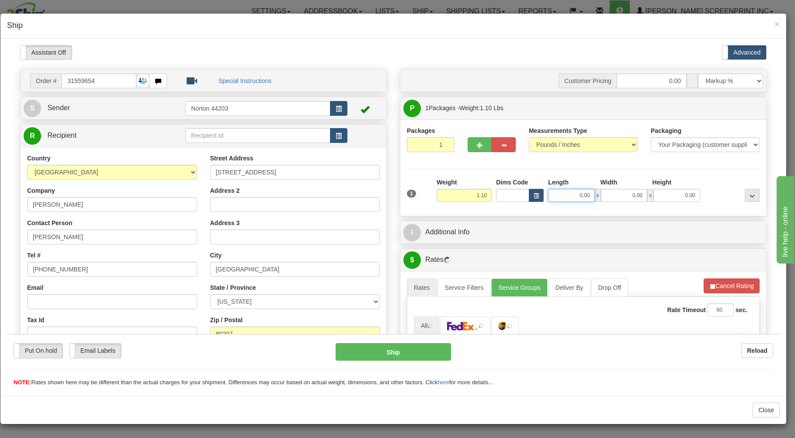
click at [567, 195] on input "0.00" at bounding box center [571, 194] width 46 height 13
type input "1.25"
type input "13.00"
type input "1.10"
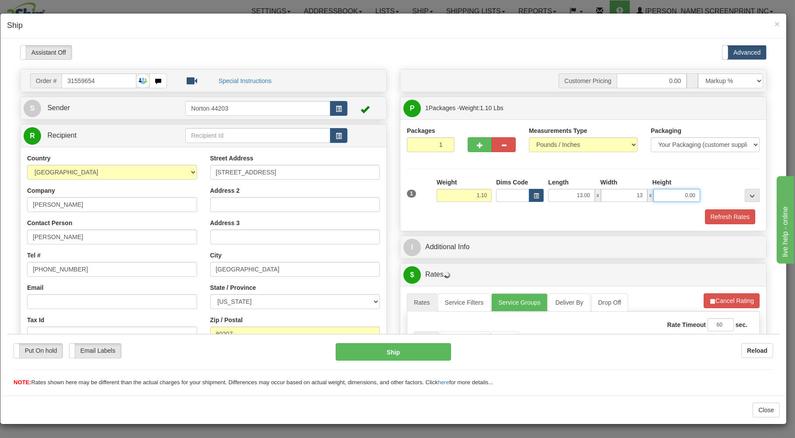
type input "13.00"
type input "1.20"
type input "2"
type input "1.10"
type input "2.00"
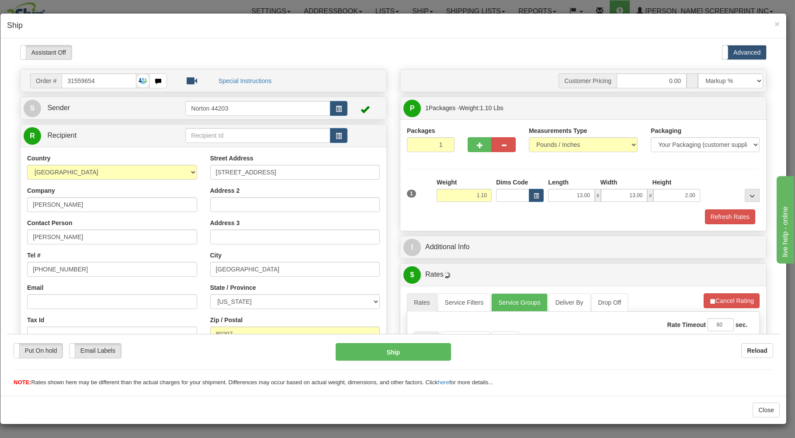
click at [534, 210] on div "Refresh Rates" at bounding box center [583, 216] width 357 height 15
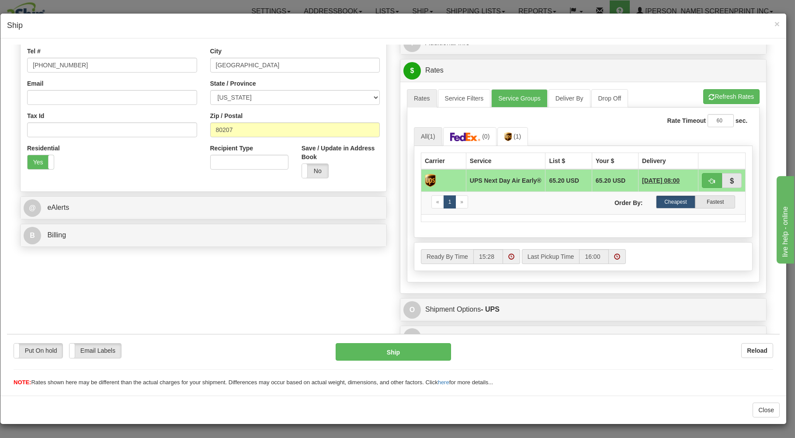
scroll to position [219, 0]
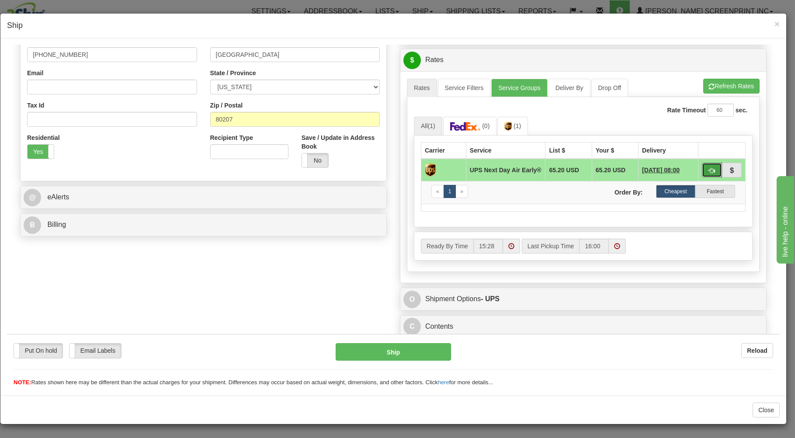
drag, startPoint x: 702, startPoint y: 163, endPoint x: 658, endPoint y: 192, distance: 52.5
click at [702, 164] on button "button" at bounding box center [712, 169] width 20 height 15
type input "14"
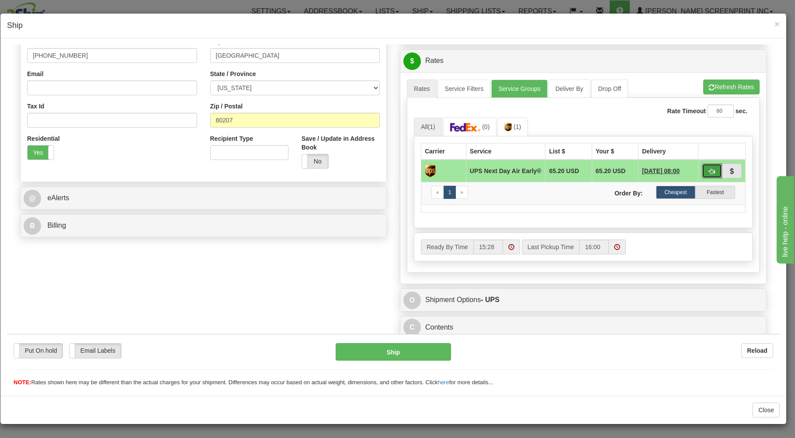
scroll to position [115, 0]
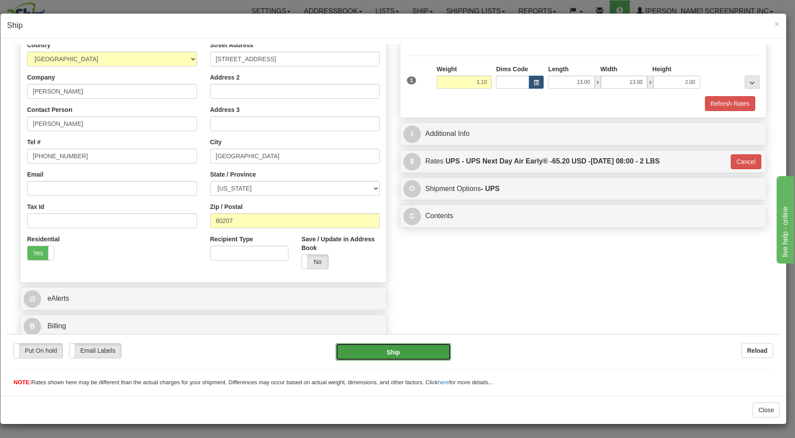
click at [387, 348] on button "Ship" at bounding box center [394, 351] width 116 height 17
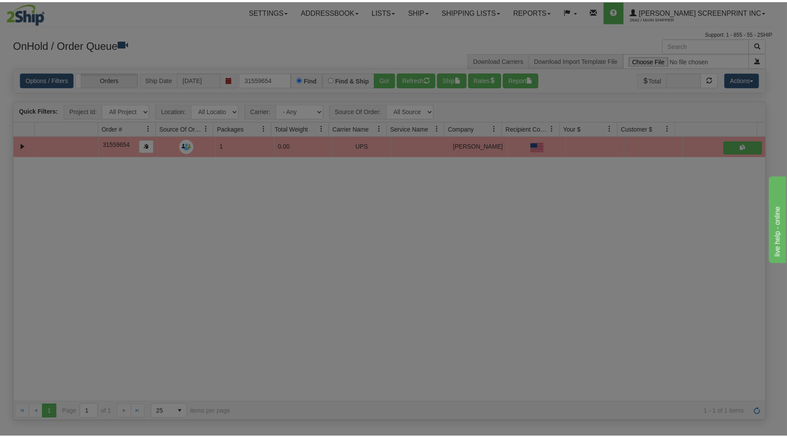
scroll to position [0, 0]
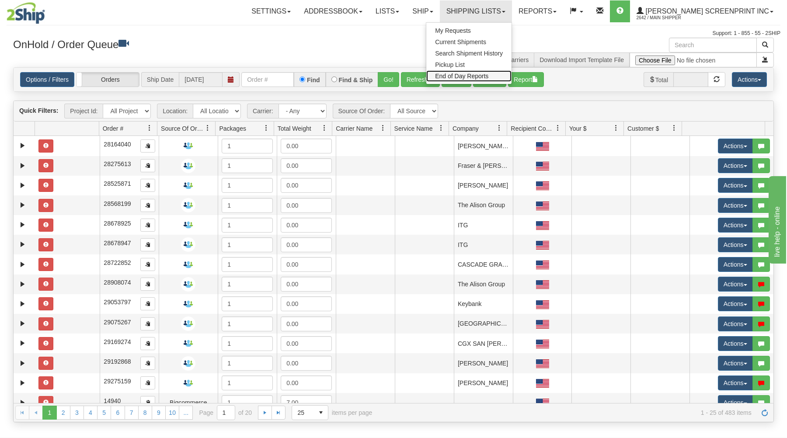
click at [487, 74] on span "End of Day Reports" at bounding box center [461, 76] width 53 height 7
